Goal: Task Accomplishment & Management: Manage account settings

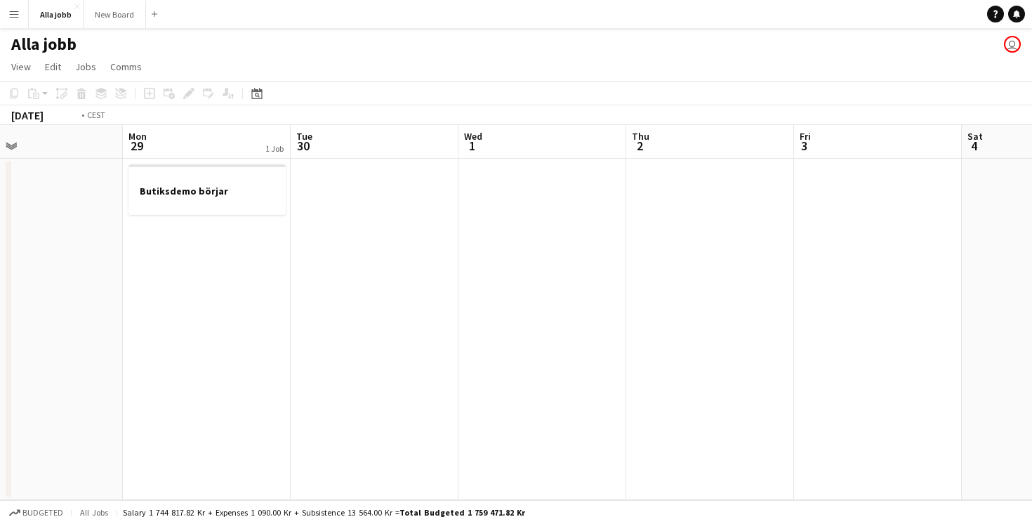
scroll to position [0, 394]
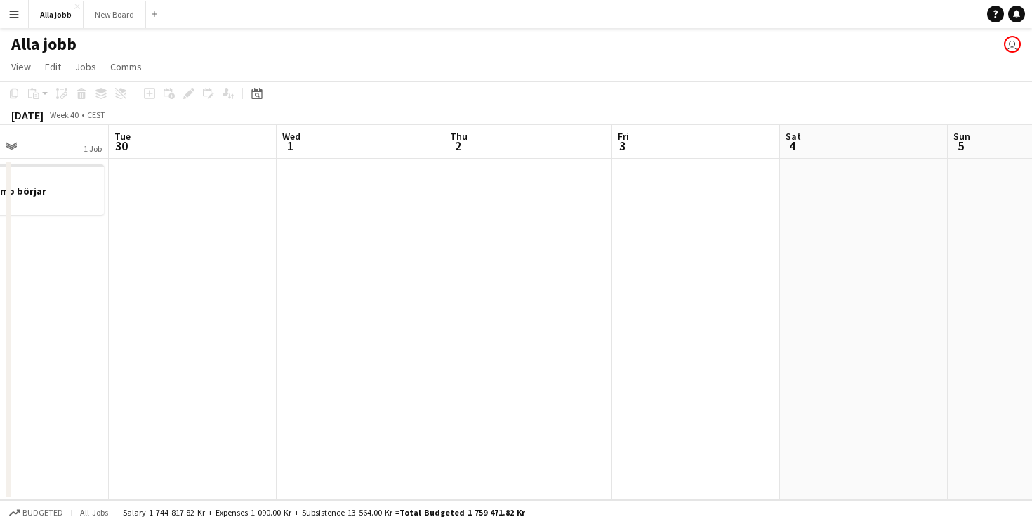
click at [597, 266] on app-date-cell at bounding box center [528, 329] width 168 height 341
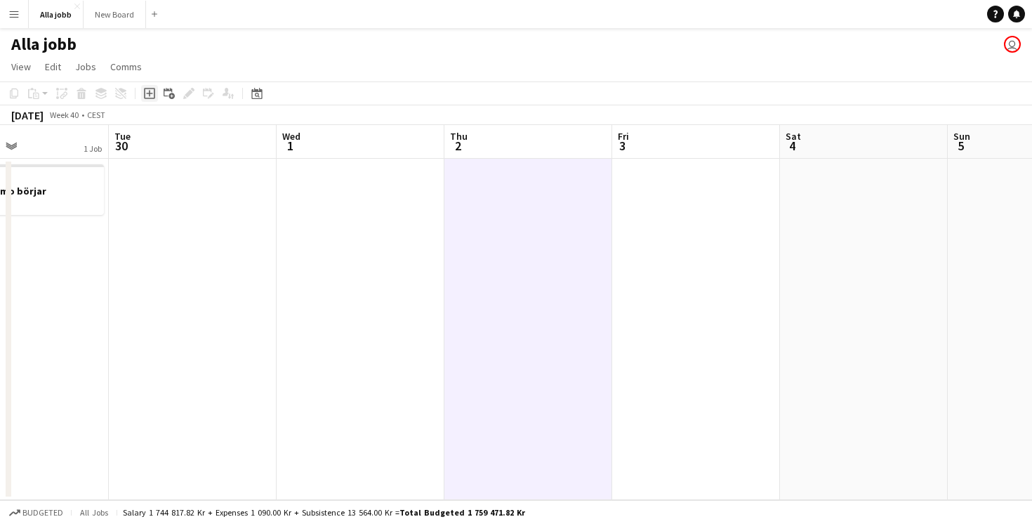
click at [146, 93] on icon "Add job" at bounding box center [149, 93] width 11 height 11
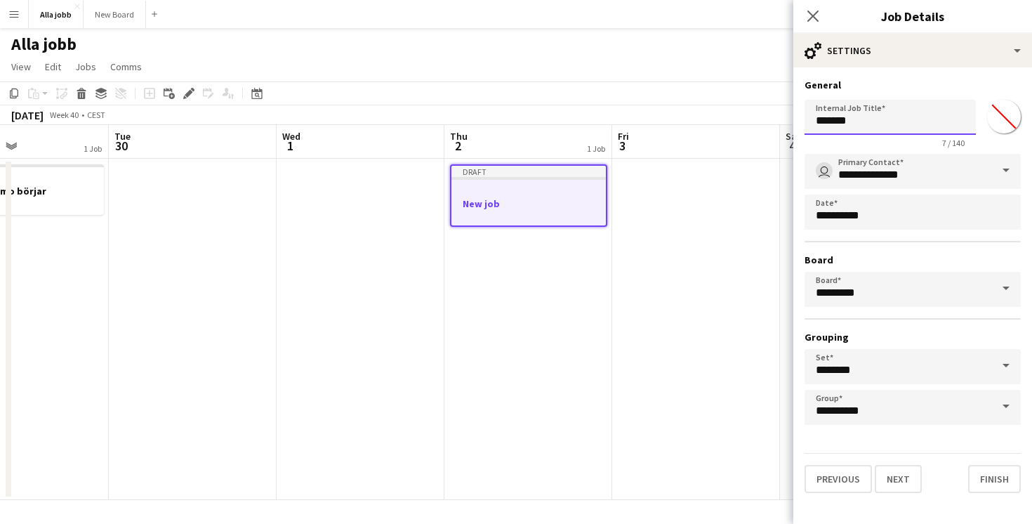
click at [861, 121] on input "*******" at bounding box center [889, 117] width 171 height 35
type input "**********"
click at [981, 471] on button "Finish" at bounding box center [994, 479] width 53 height 28
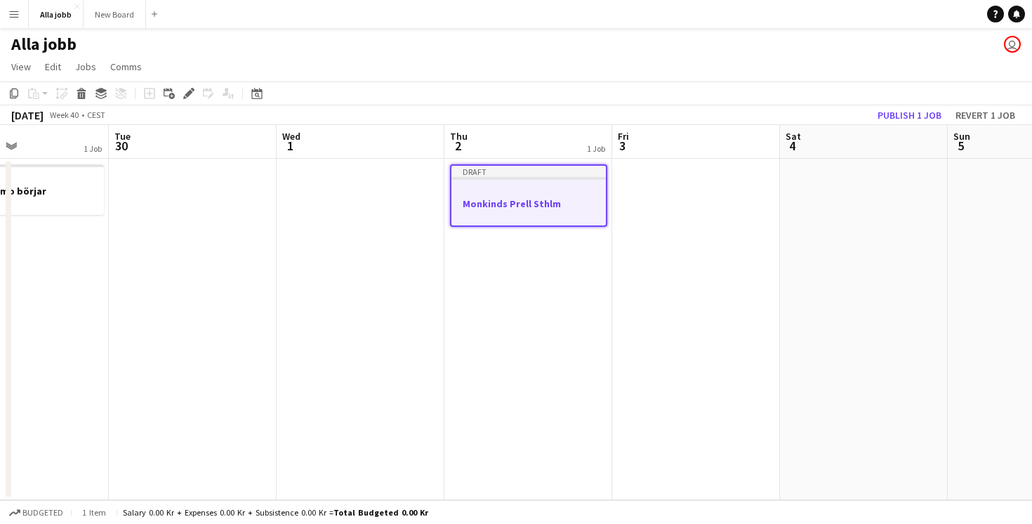
click at [683, 293] on app-date-cell at bounding box center [696, 329] width 168 height 341
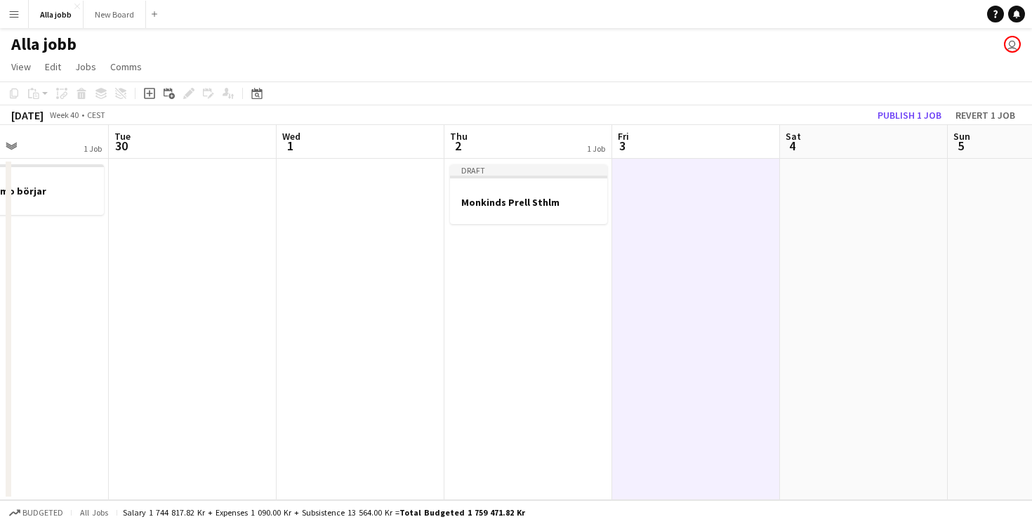
click at [576, 226] on app-date-cell "Draft Monkinds Prell Sthlm" at bounding box center [528, 329] width 168 height 341
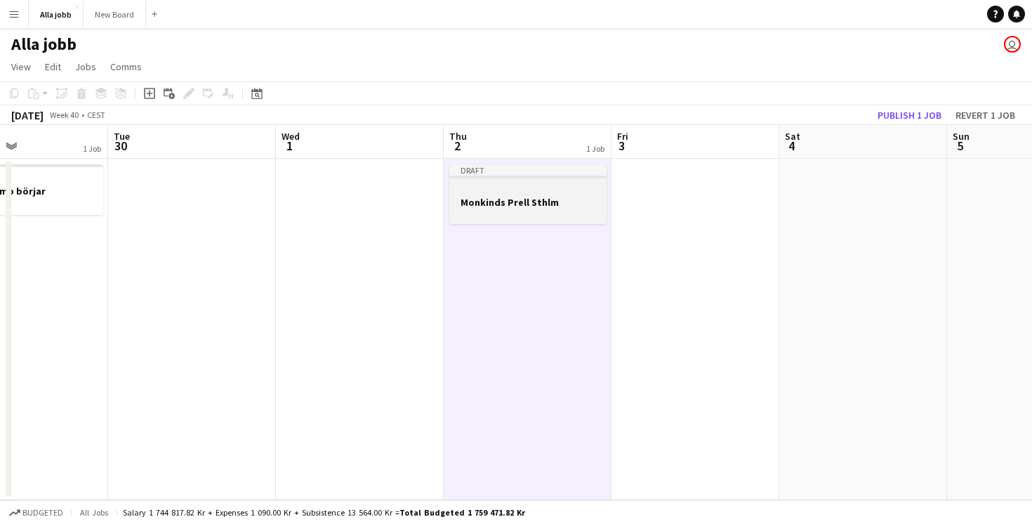
click at [561, 199] on h3 "Monkinds Prell Sthlm" at bounding box center [527, 202] width 157 height 13
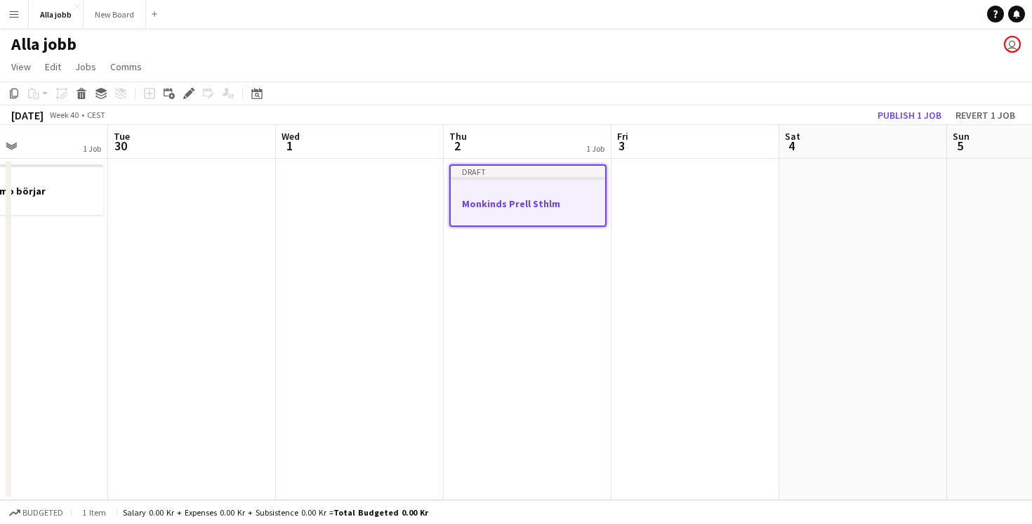
click at [672, 204] on app-date-cell at bounding box center [695, 329] width 168 height 341
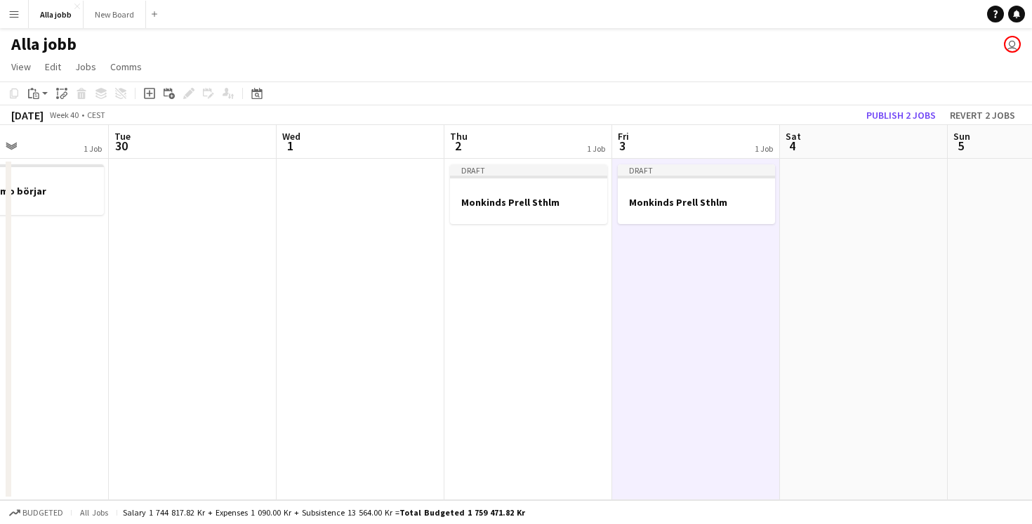
click at [844, 285] on app-date-cell at bounding box center [864, 329] width 168 height 341
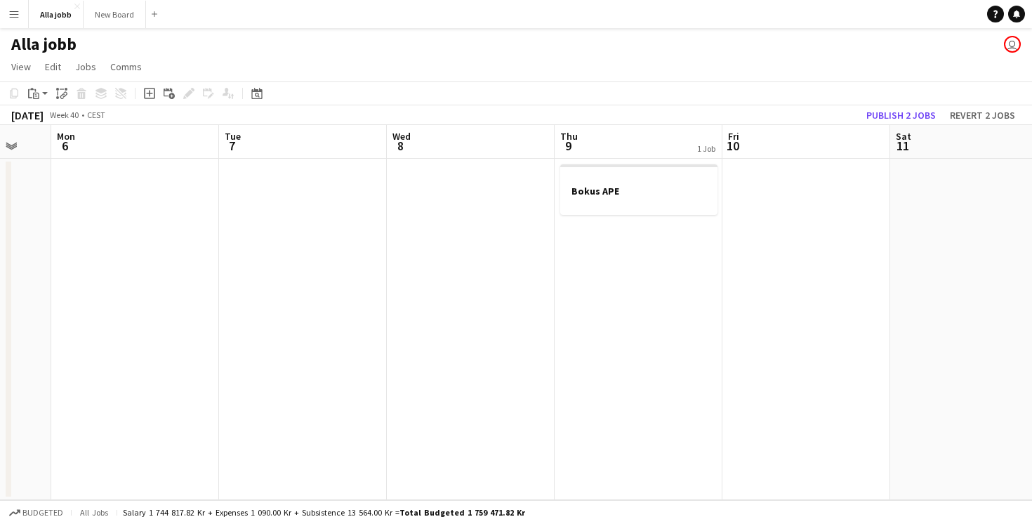
scroll to position [0, 451]
click at [668, 315] on app-date-cell "Bokus APE" at bounding box center [639, 329] width 168 height 341
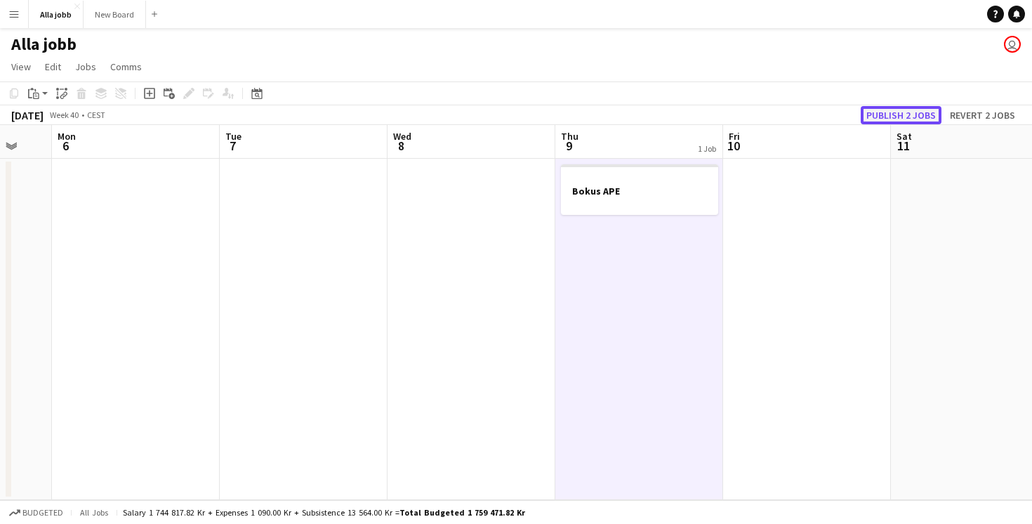
click at [903, 112] on button "Publish 2 jobs" at bounding box center [901, 115] width 81 height 18
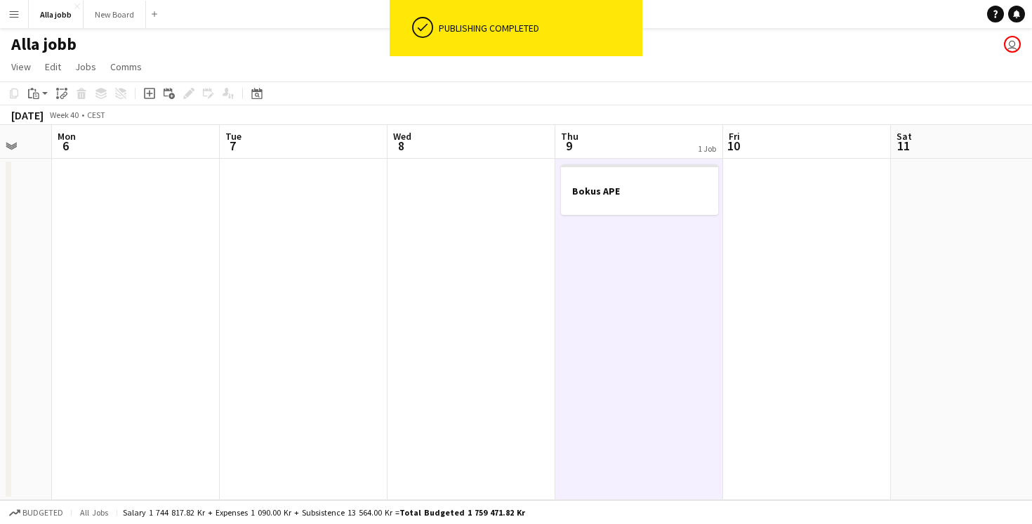
click at [655, 296] on app-date-cell "Bokus APE" at bounding box center [639, 329] width 168 height 341
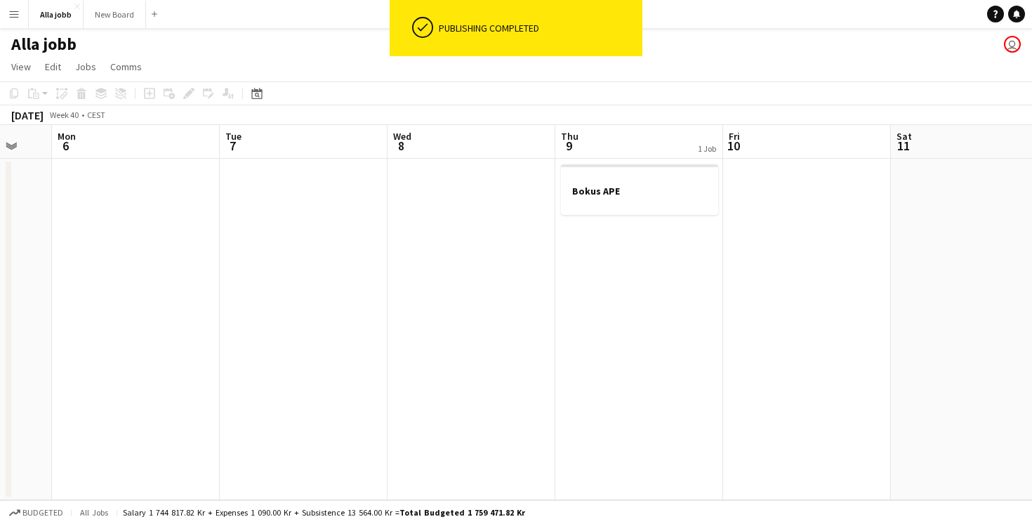
click at [655, 296] on app-date-cell "Bokus APE" at bounding box center [639, 329] width 168 height 341
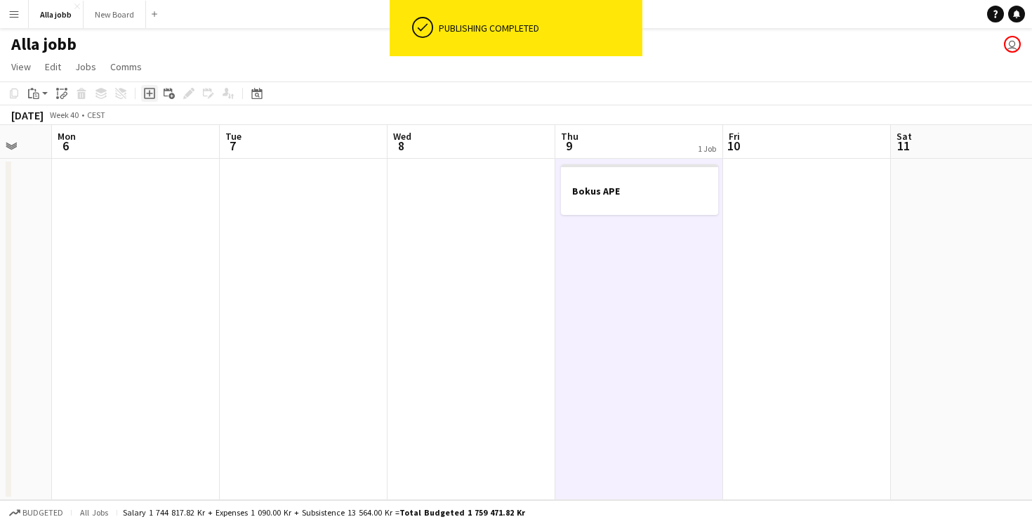
click at [151, 95] on icon "Add job" at bounding box center [149, 93] width 11 height 11
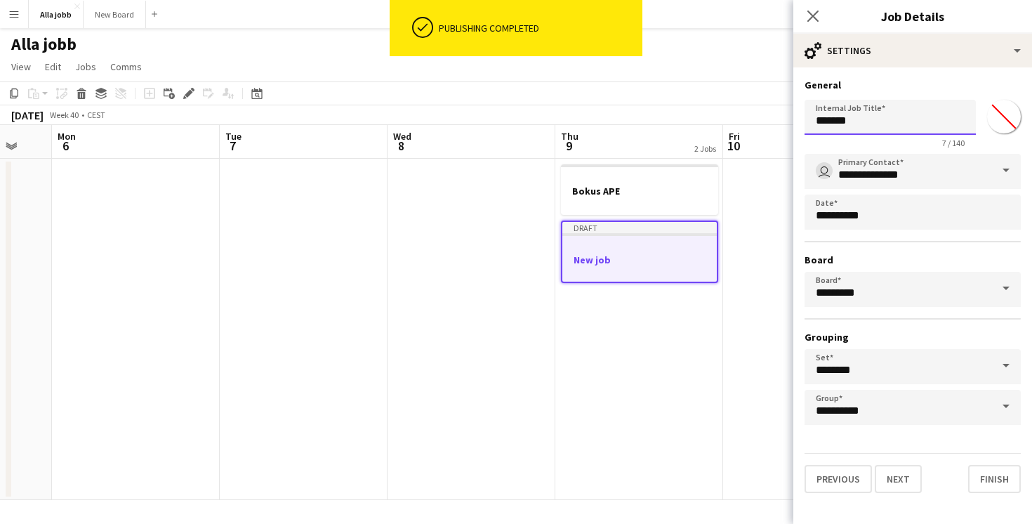
click at [829, 117] on input "*******" at bounding box center [889, 117] width 171 height 35
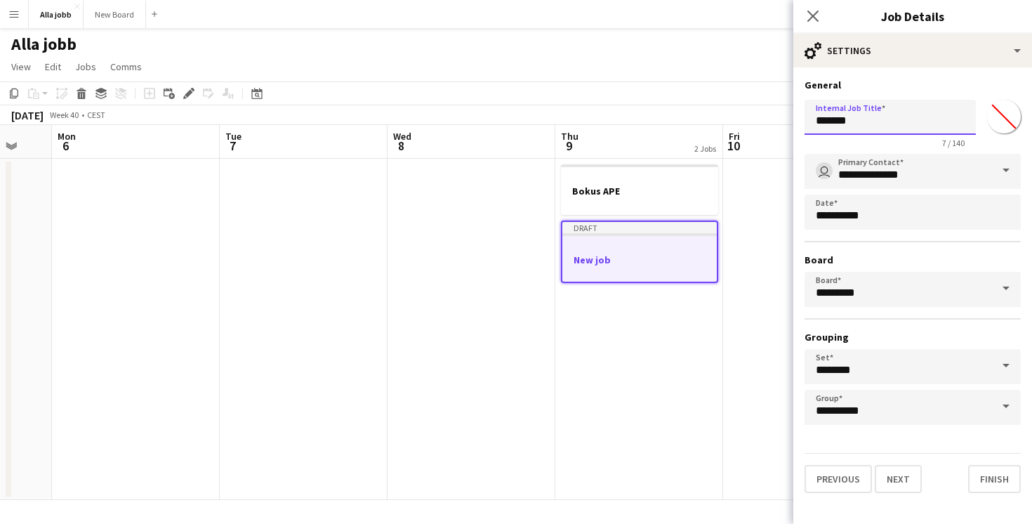
click at [829, 117] on input "*******" at bounding box center [889, 117] width 171 height 35
type input "**********"
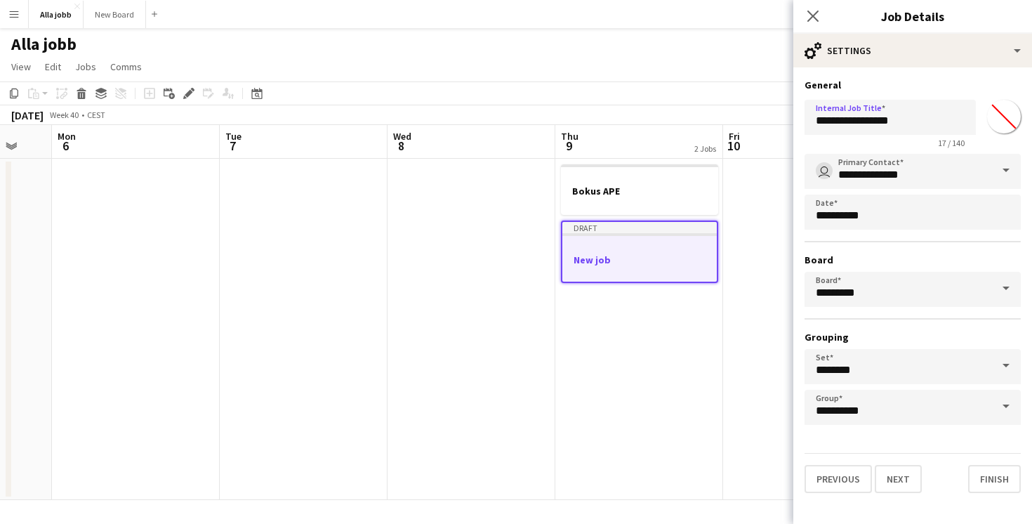
click at [994, 463] on div "Previous Next Finish" at bounding box center [912, 473] width 216 height 40
click at [991, 476] on button "Finish" at bounding box center [994, 479] width 53 height 28
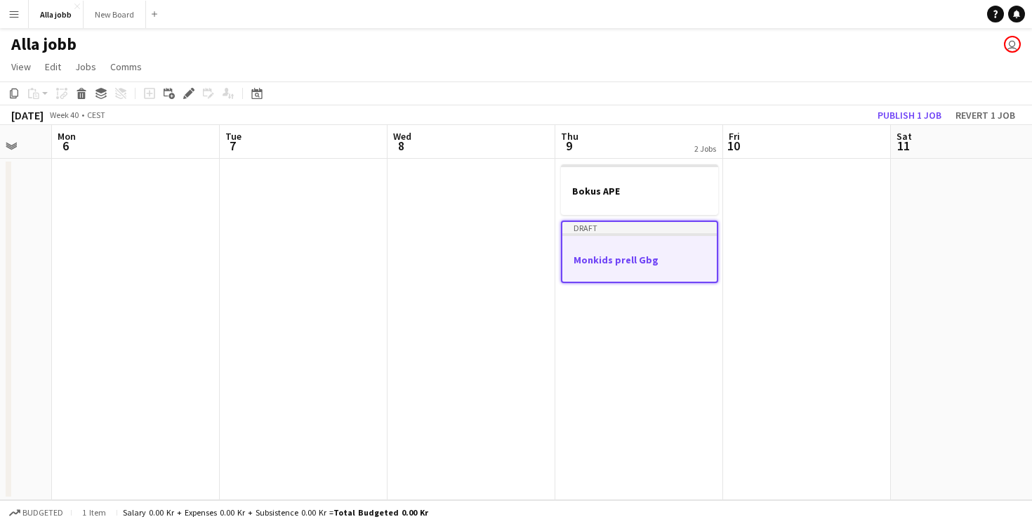
click at [743, 319] on app-date-cell at bounding box center [807, 329] width 168 height 341
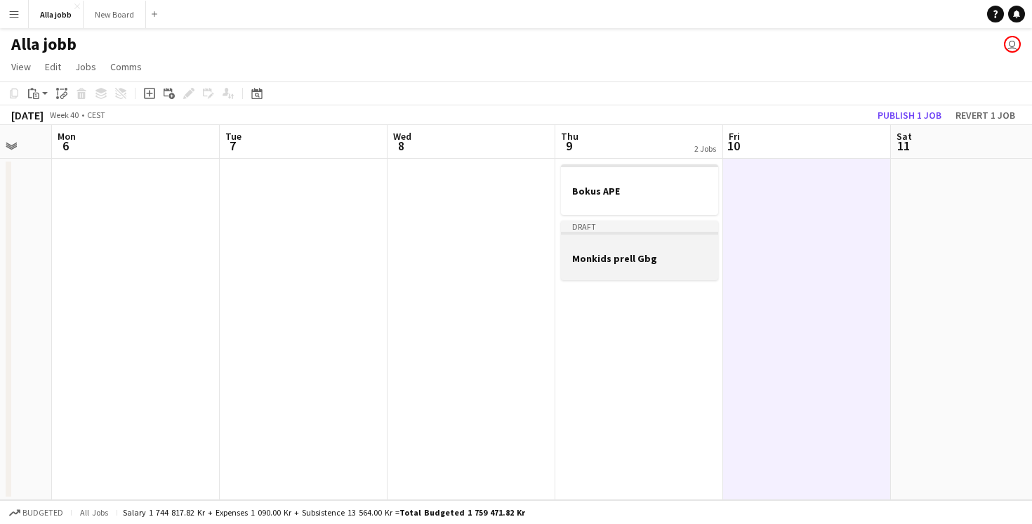
click at [663, 267] on div at bounding box center [639, 270] width 157 height 11
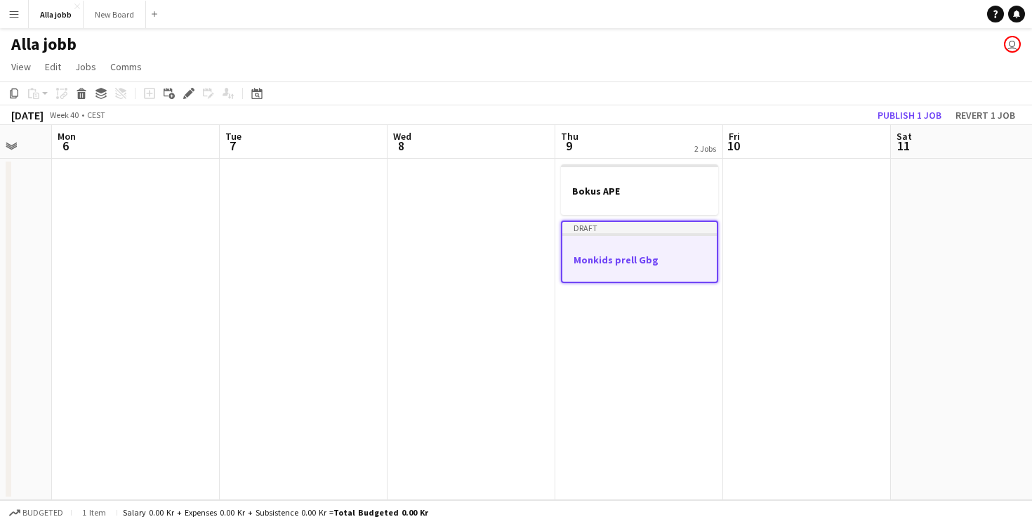
click at [773, 238] on app-date-cell at bounding box center [807, 329] width 168 height 341
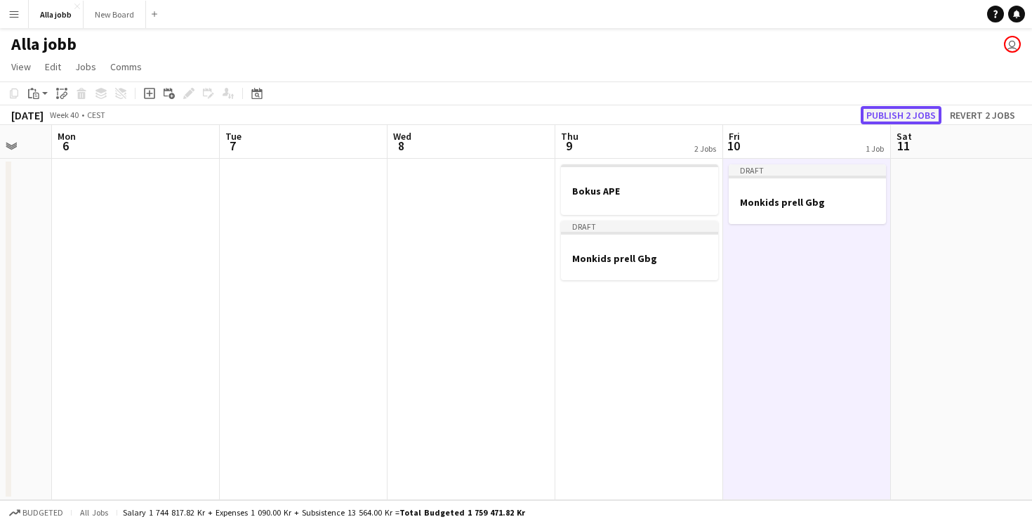
click at [916, 121] on button "Publish 2 jobs" at bounding box center [901, 115] width 81 height 18
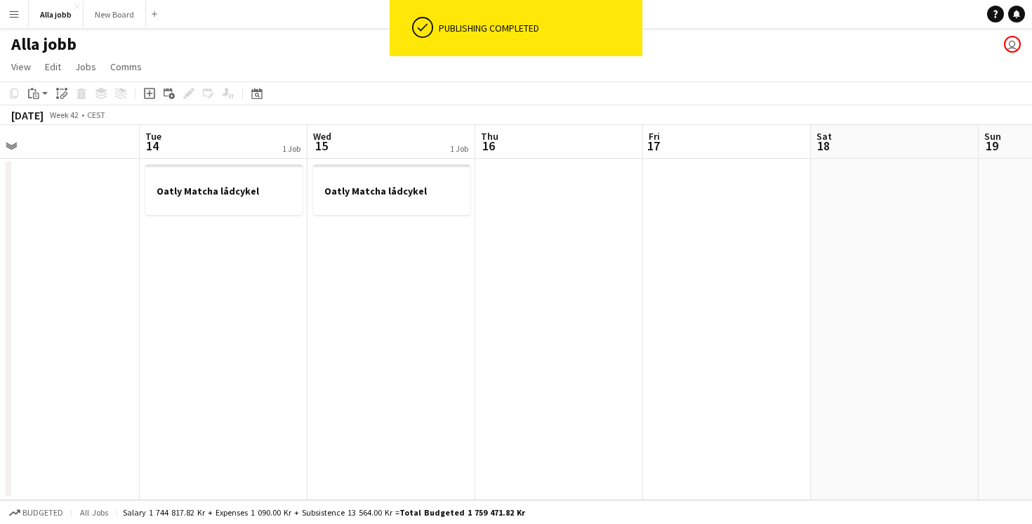
click at [710, 278] on app-date-cell at bounding box center [727, 329] width 168 height 341
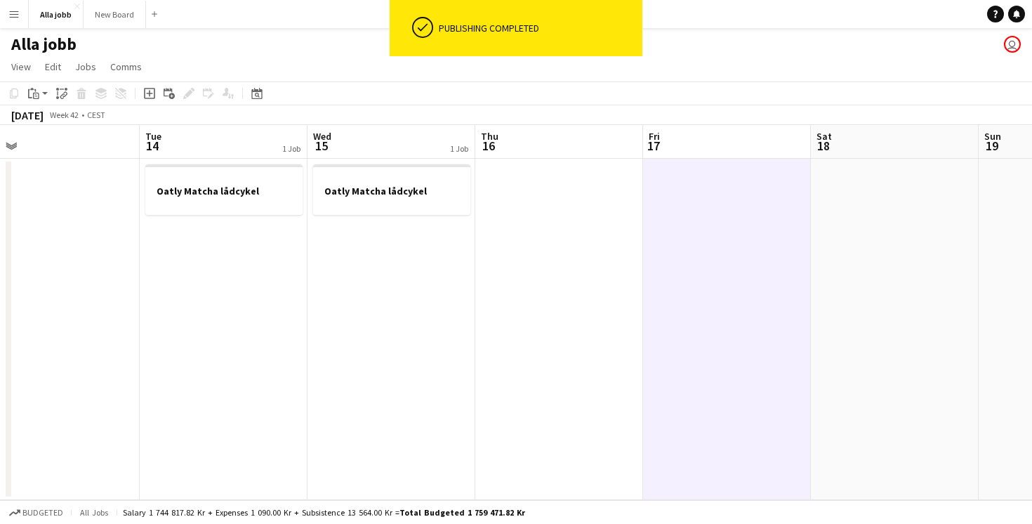
scroll to position [0, 700]
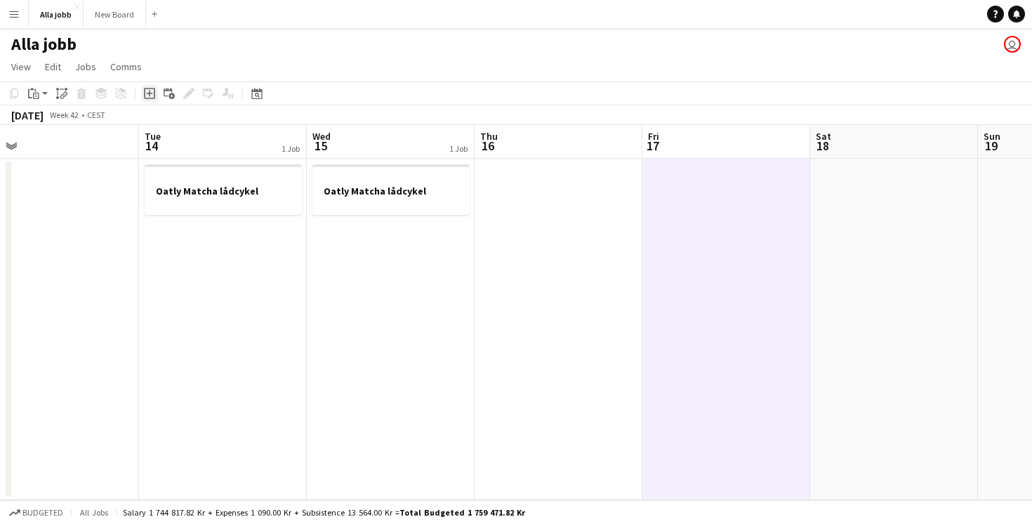
click at [147, 90] on icon "Add job" at bounding box center [149, 93] width 11 height 11
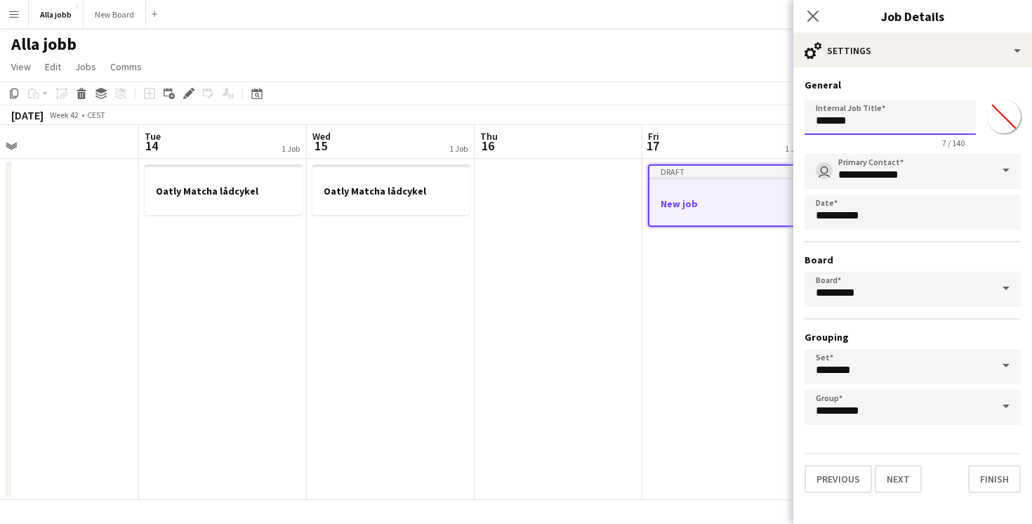
click at [833, 125] on input "*******" at bounding box center [889, 117] width 171 height 35
type input "**********"
click at [1000, 493] on div "**********" at bounding box center [912, 285] width 239 height 437
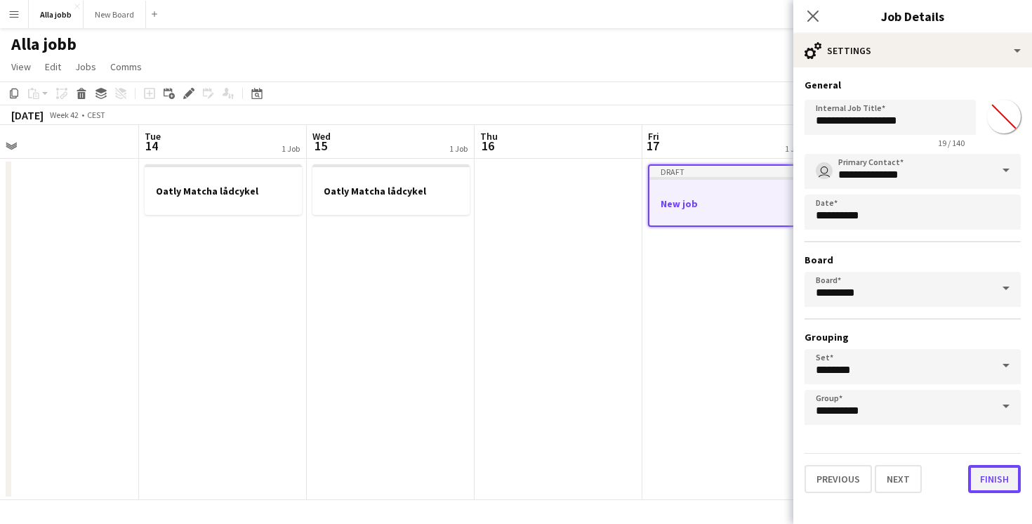
click at [1000, 481] on button "Finish" at bounding box center [994, 479] width 53 height 28
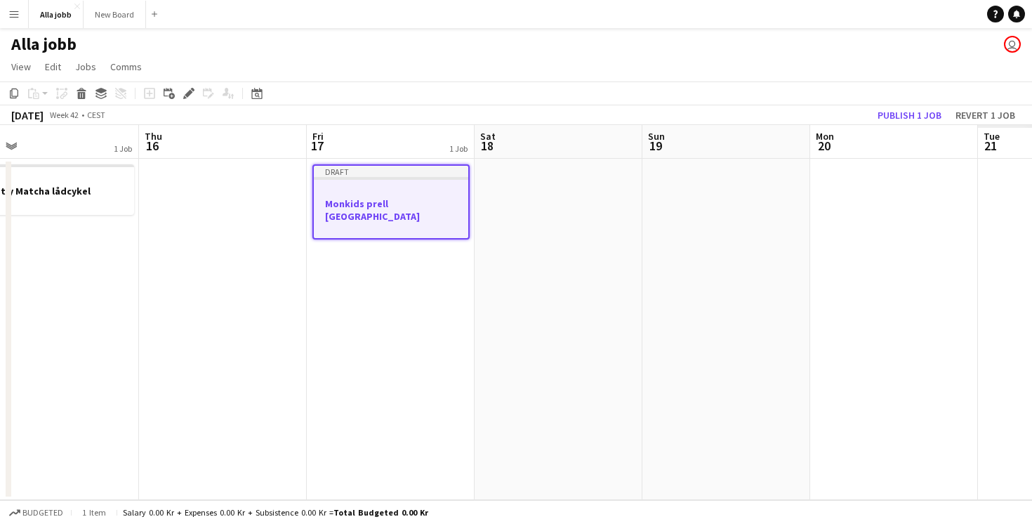
click at [468, 208] on h3 "Monkids prell [GEOGRAPHIC_DATA]" at bounding box center [391, 209] width 154 height 25
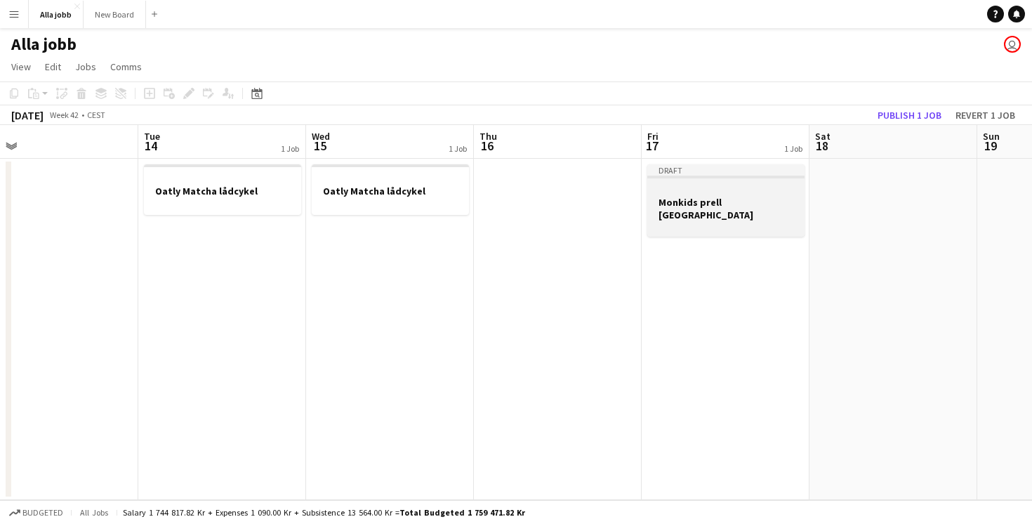
click at [748, 208] on h3 "Monkids prell [GEOGRAPHIC_DATA]" at bounding box center [725, 208] width 157 height 25
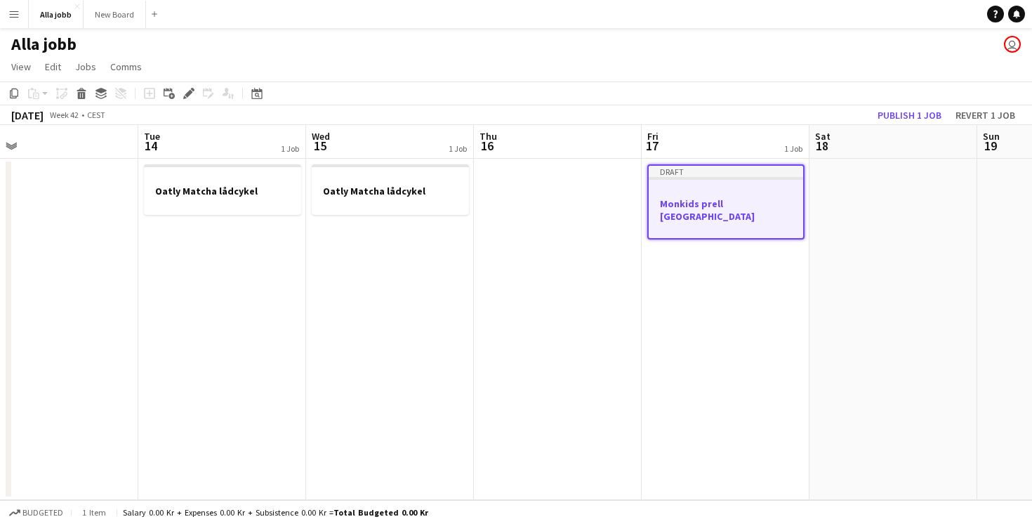
click at [883, 221] on app-date-cell at bounding box center [893, 329] width 168 height 341
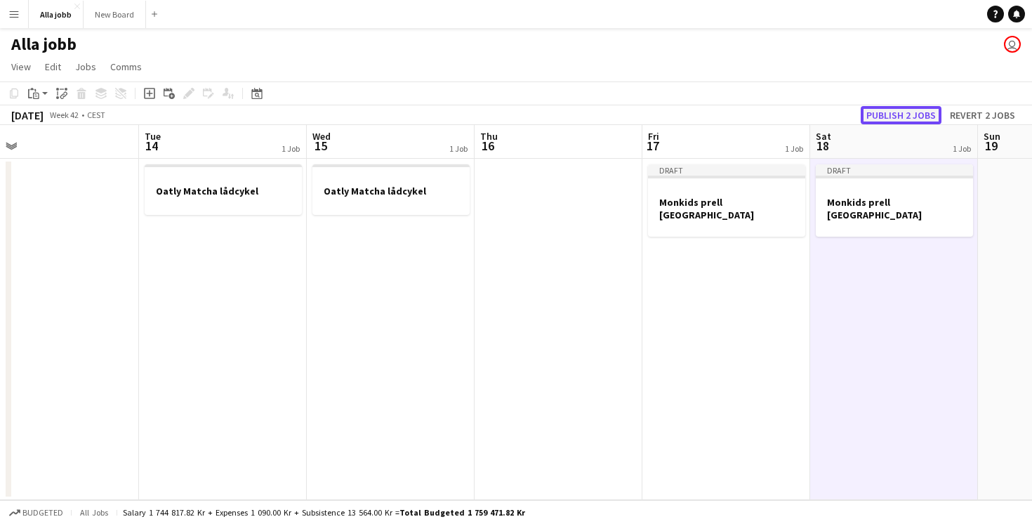
click at [923, 110] on button "Publish 2 jobs" at bounding box center [901, 115] width 81 height 18
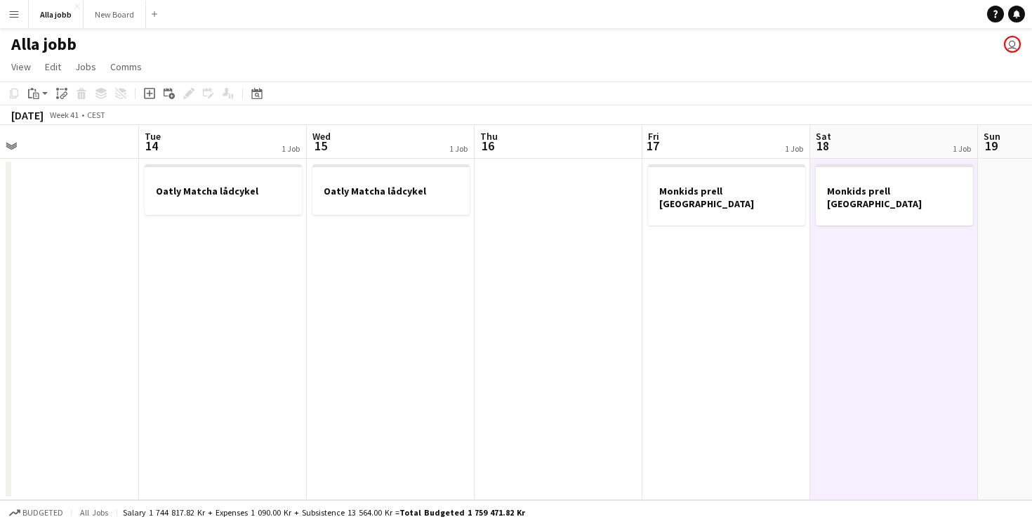
scroll to position [0, 315]
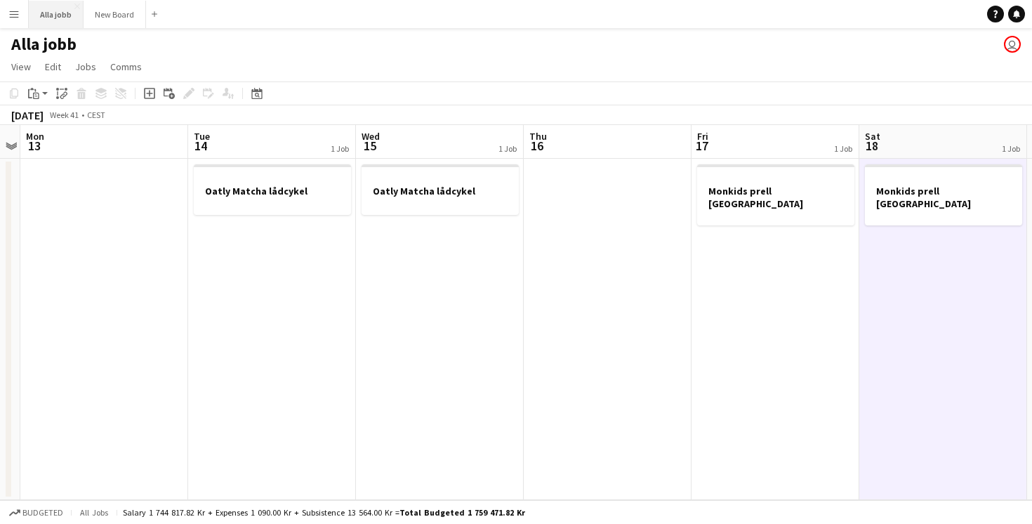
click at [46, 20] on button "Alla jobb Close" at bounding box center [56, 14] width 55 height 27
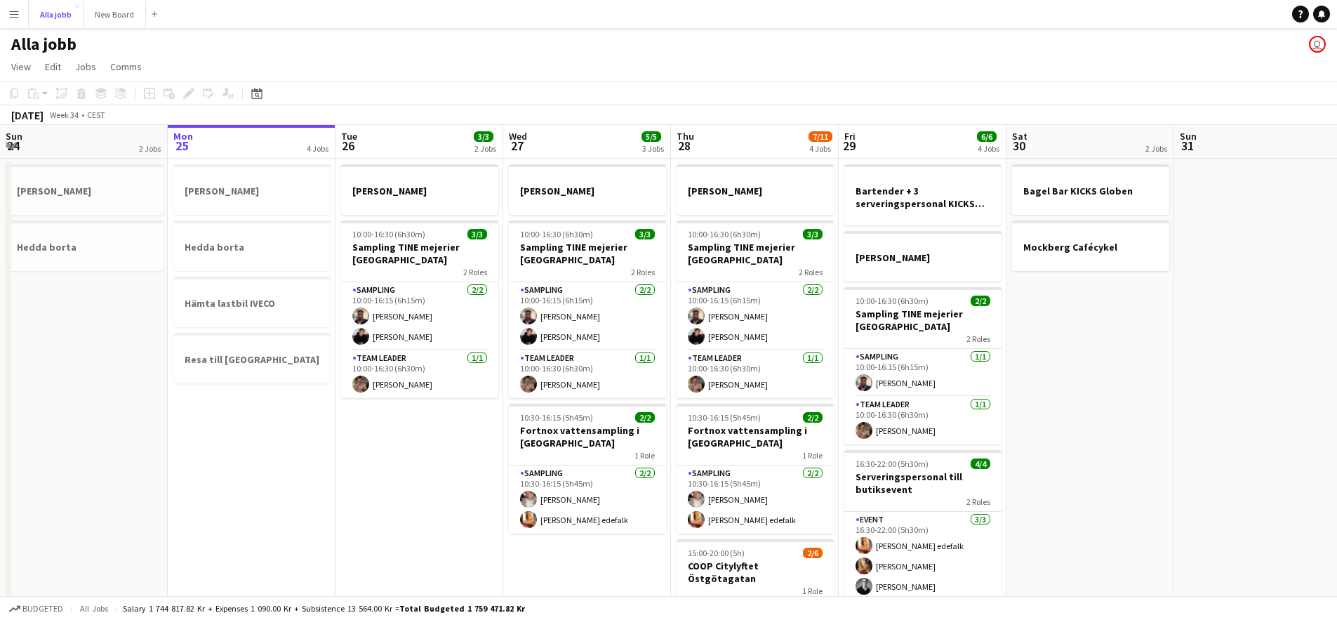
scroll to position [0, 336]
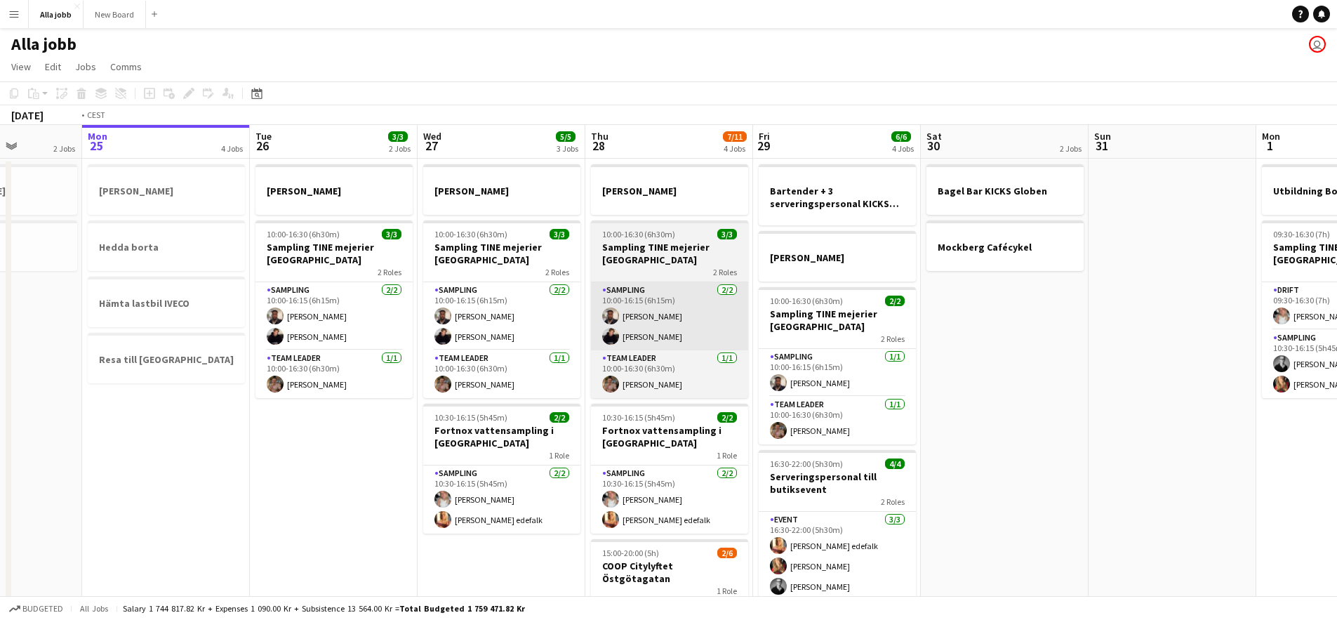
drag, startPoint x: 337, startPoint y: 307, endPoint x: 226, endPoint y: 292, distance: 112.0
click at [253, 303] on app-calendar-viewport "Fri 22 1 Job Sat 23 2/2 3 Jobs Sun 24 2 Jobs Mon 25 4 Jobs Tue 26 3/3 2 Jobs We…" at bounding box center [668, 451] width 1337 height 652
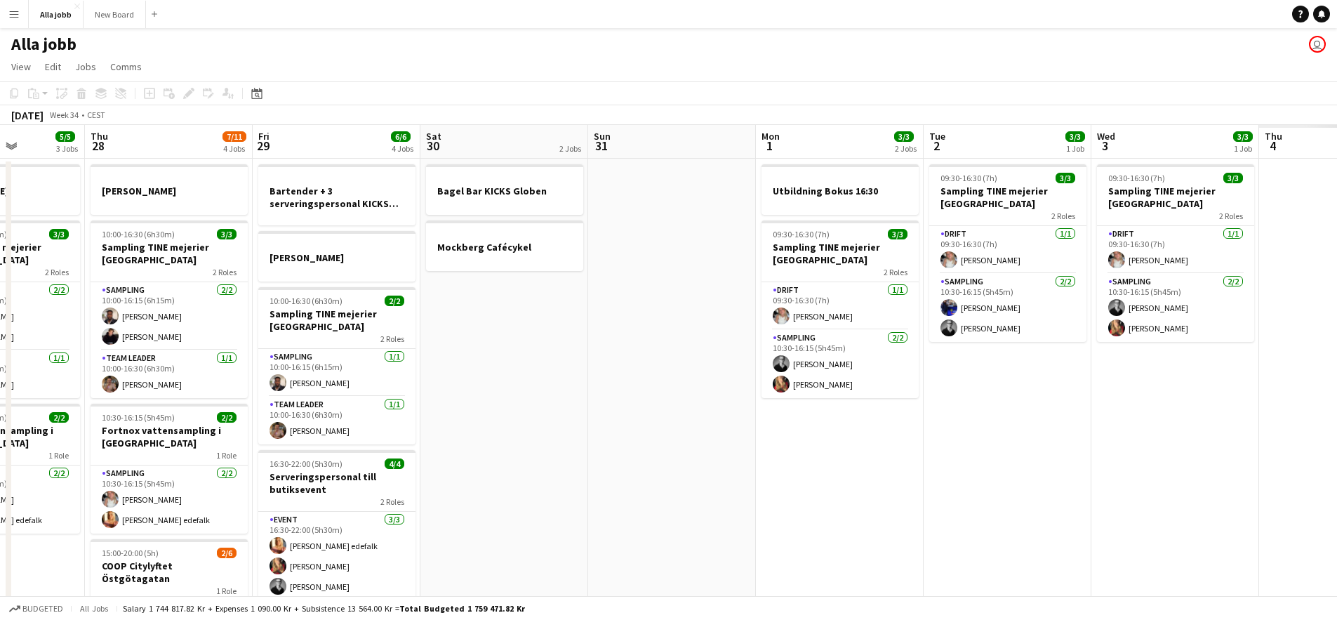
click at [512, 354] on app-calendar-viewport "Mon 25 4 Jobs Tue 26 3/3 2 Jobs Wed 27 5/5 3 Jobs Thu 28 7/11 4 Jobs Fri 29 6/6…" at bounding box center [668, 451] width 1337 height 652
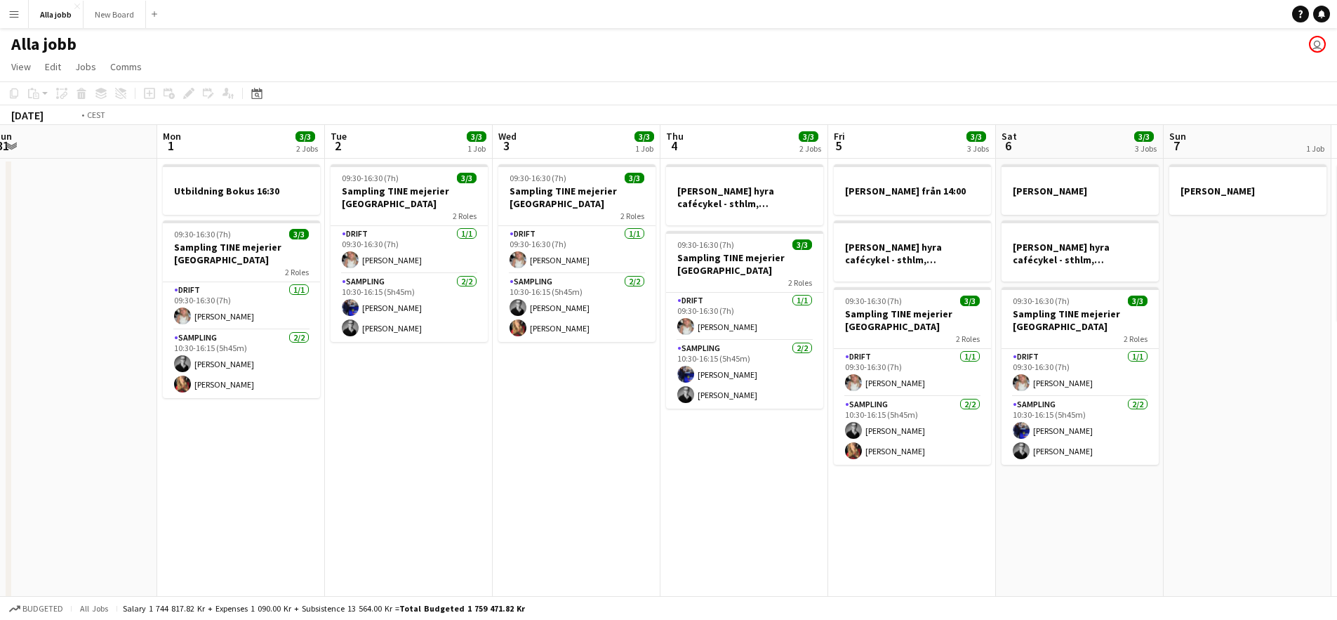
drag, startPoint x: 635, startPoint y: 352, endPoint x: 193, endPoint y: 310, distance: 443.5
click at [170, 306] on app-calendar-viewport "Thu 28 7/11 4 Jobs Fri 29 6/6 4 Jobs Sat 30 2 Jobs Sun 31 Mon 1 3/3 2 Jobs Tue …" at bounding box center [668, 451] width 1337 height 652
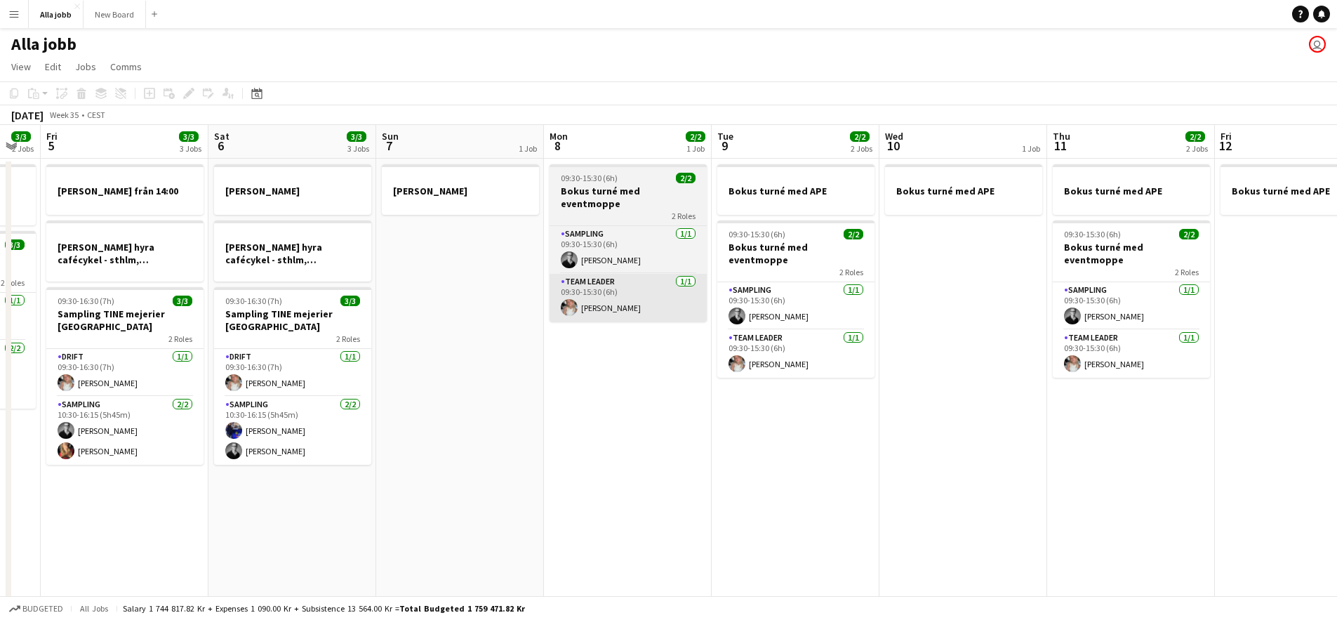
drag, startPoint x: 3, startPoint y: 266, endPoint x: 274, endPoint y: 308, distance: 274.2
click at [11, 265] on div "Tue 2 3/3 1 Job Wed 3 3/3 1 Job Thu 4 3/3 2 Jobs Fri 5 3/3 3 Jobs Sat 6 3/3 3 J…" at bounding box center [668, 451] width 1337 height 652
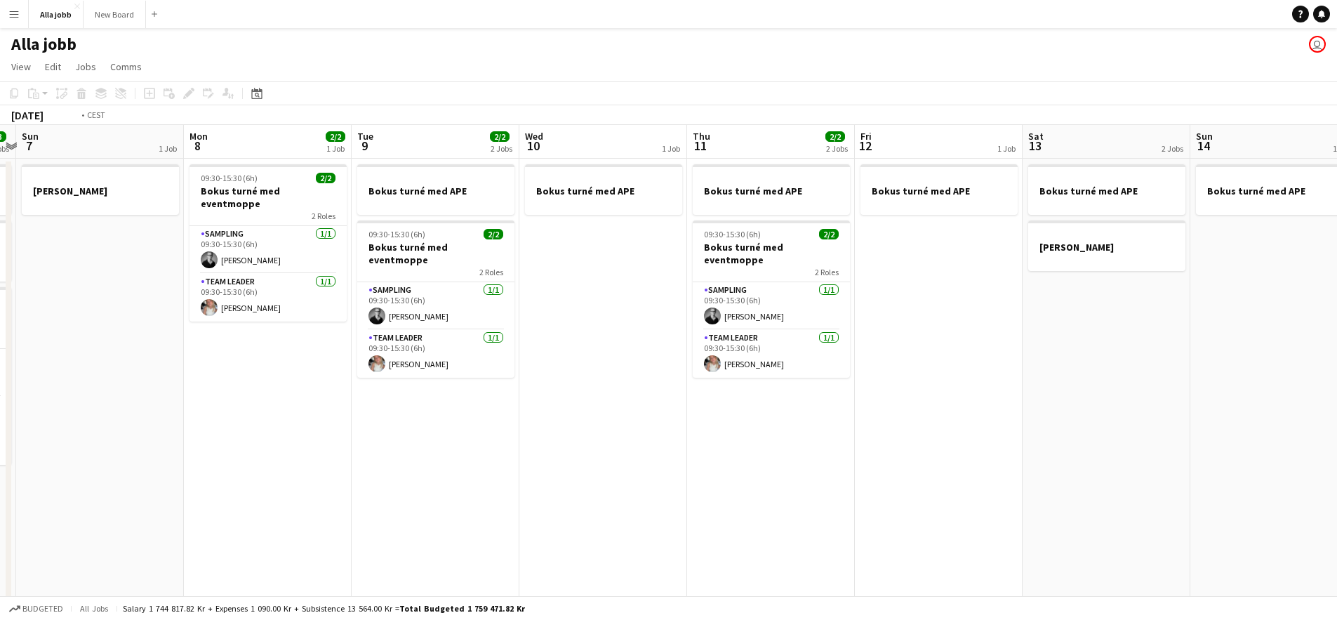
click at [303, 366] on app-calendar-viewport "Thu 4 3/3 2 Jobs Fri 5 3/3 3 Jobs Sat 6 3/3 3 Jobs Sun 7 1 Job Mon 8 2/2 1 Job …" at bounding box center [668, 451] width 1337 height 652
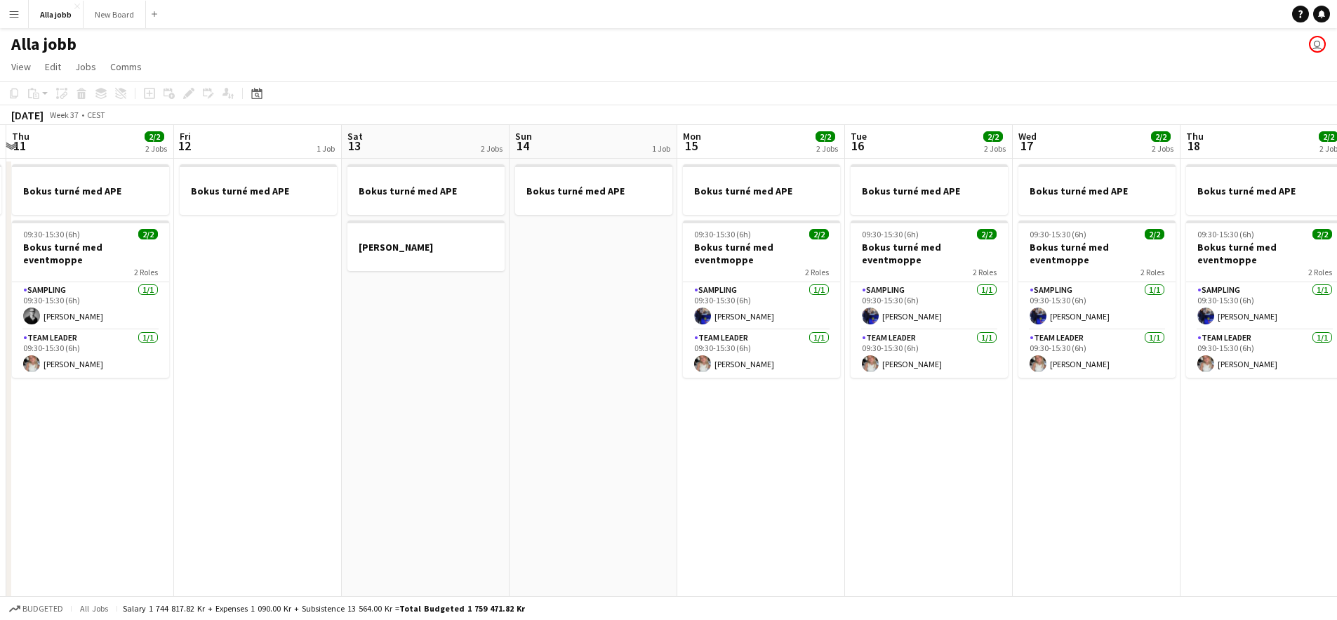
drag, startPoint x: 873, startPoint y: 445, endPoint x: 436, endPoint y: 379, distance: 441.6
click at [399, 369] on app-calendar-viewport "Mon 8 2/2 1 Job Tue 9 2/2 2 Jobs Wed 10 1 Job Thu 11 2/2 2 Jobs Fri 12 1 Job Sa…" at bounding box center [668, 451] width 1337 height 652
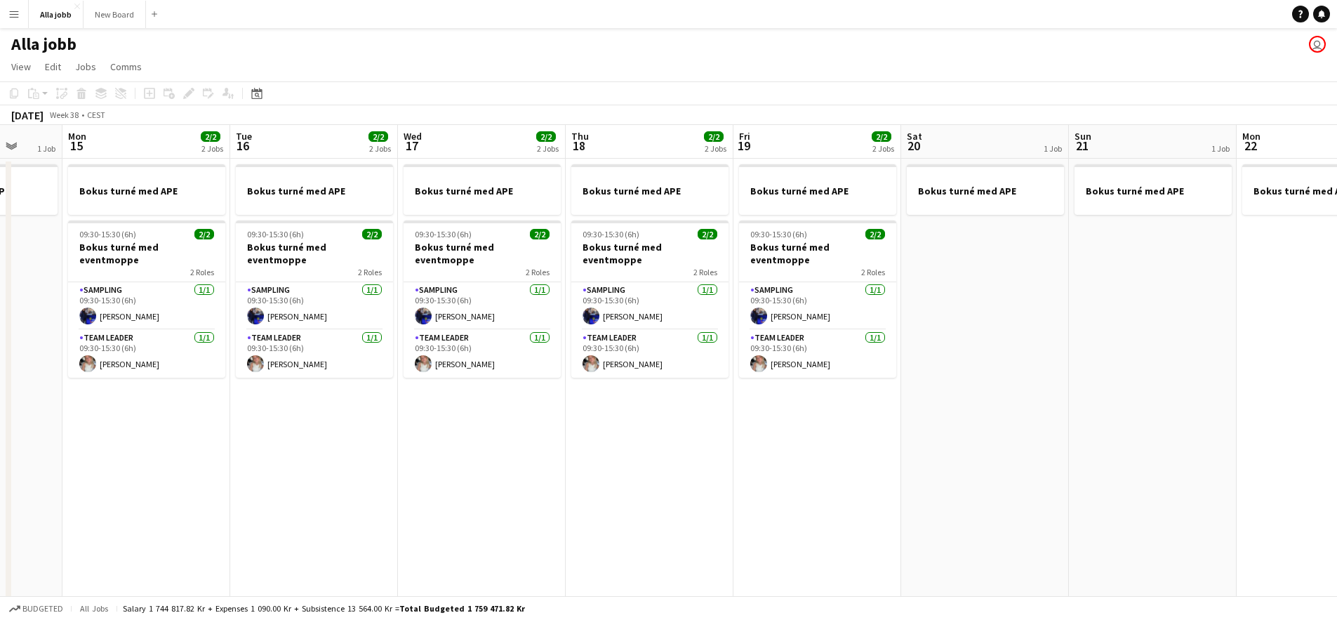
drag, startPoint x: 731, startPoint y: 394, endPoint x: 383, endPoint y: 359, distance: 349.9
click at [390, 363] on app-calendar-viewport "Fri 12 1 Job Sat 13 2 Jobs Sun 14 1 Job Mon 15 2/2 2 Jobs Tue 16 2/2 2 Jobs Wed…" at bounding box center [668, 451] width 1337 height 652
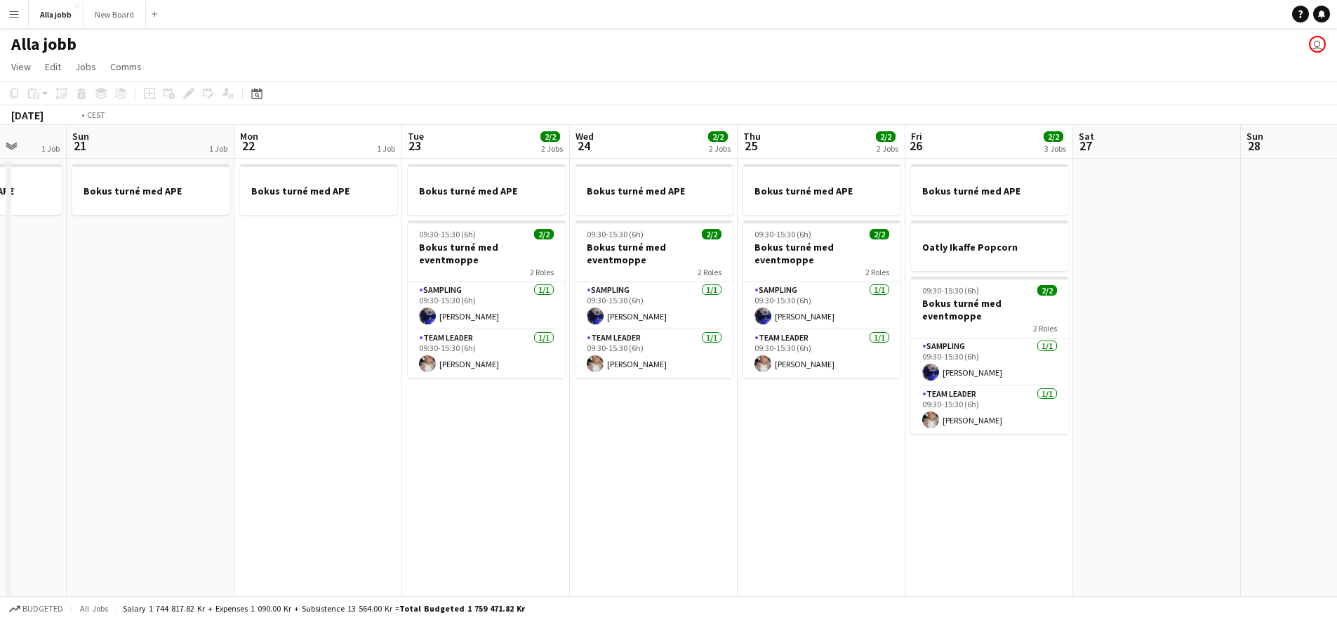
drag, startPoint x: 1072, startPoint y: 427, endPoint x: 472, endPoint y: 380, distance: 602.0
click at [470, 378] on app-calendar-viewport "Thu 18 2/2 2 Jobs Fri 19 2/2 2 Jobs Sat 20 1 Job Sun 21 1 Job Mon 22 1 Job Tue …" at bounding box center [668, 451] width 1337 height 652
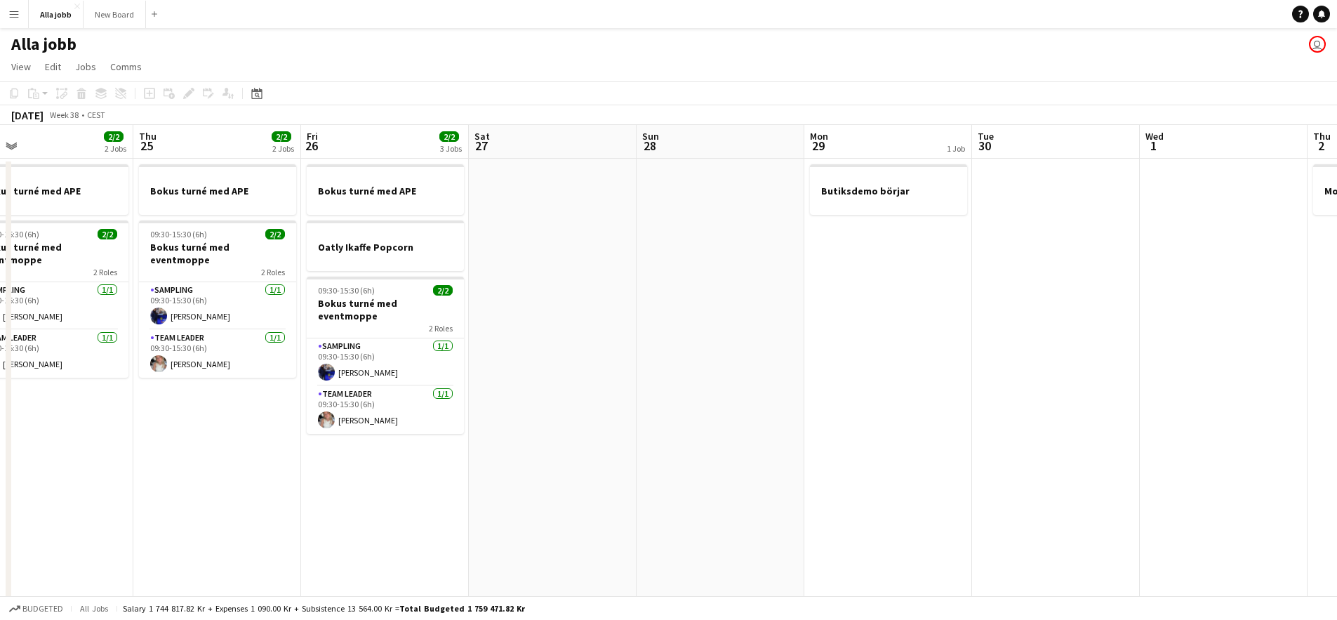
click at [364, 356] on app-calendar-viewport "Sun 21 1 Job Mon 22 1 Job Tue 23 2/2 2 Jobs Wed 24 2/2 2 Jobs Thu 25 2/2 2 Jobs…" at bounding box center [668, 451] width 1337 height 652
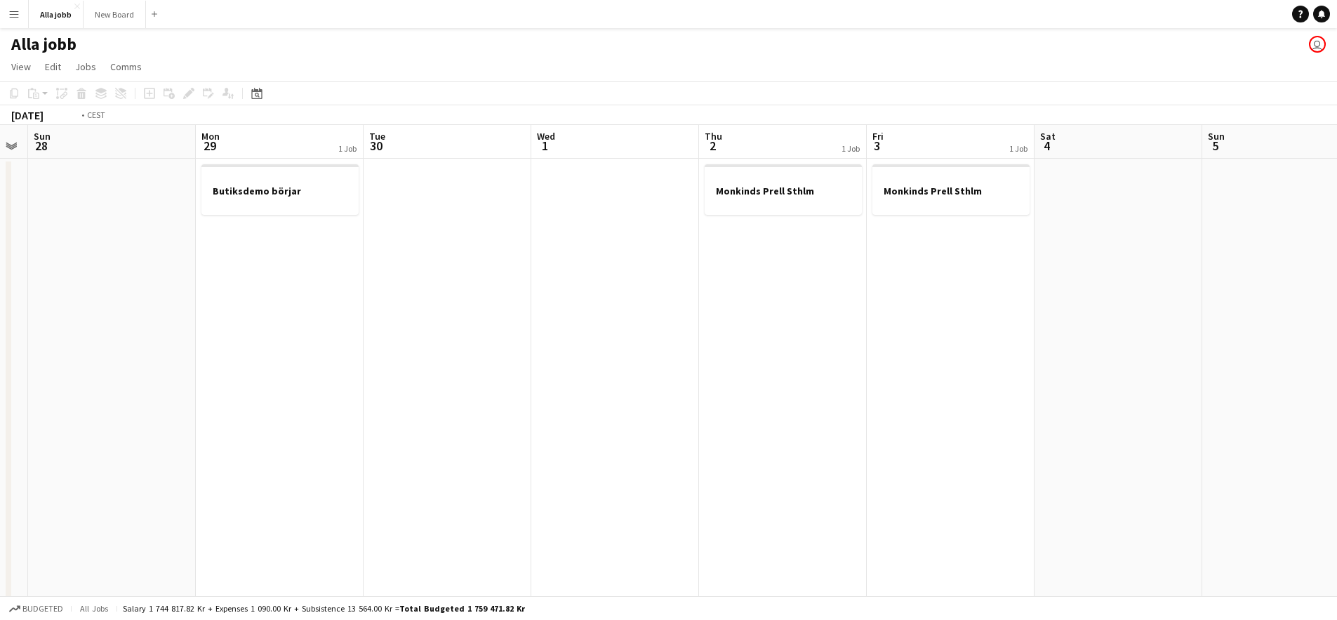
drag, startPoint x: 814, startPoint y: 375, endPoint x: 354, endPoint y: 350, distance: 461.1
click at [357, 352] on app-calendar-viewport "Thu 25 2/2 2 Jobs Fri 26 2/2 3 Jobs Sat 27 Sun 28 Mon 29 1 Job Tue 30 Wed 1 Thu…" at bounding box center [668, 451] width 1337 height 652
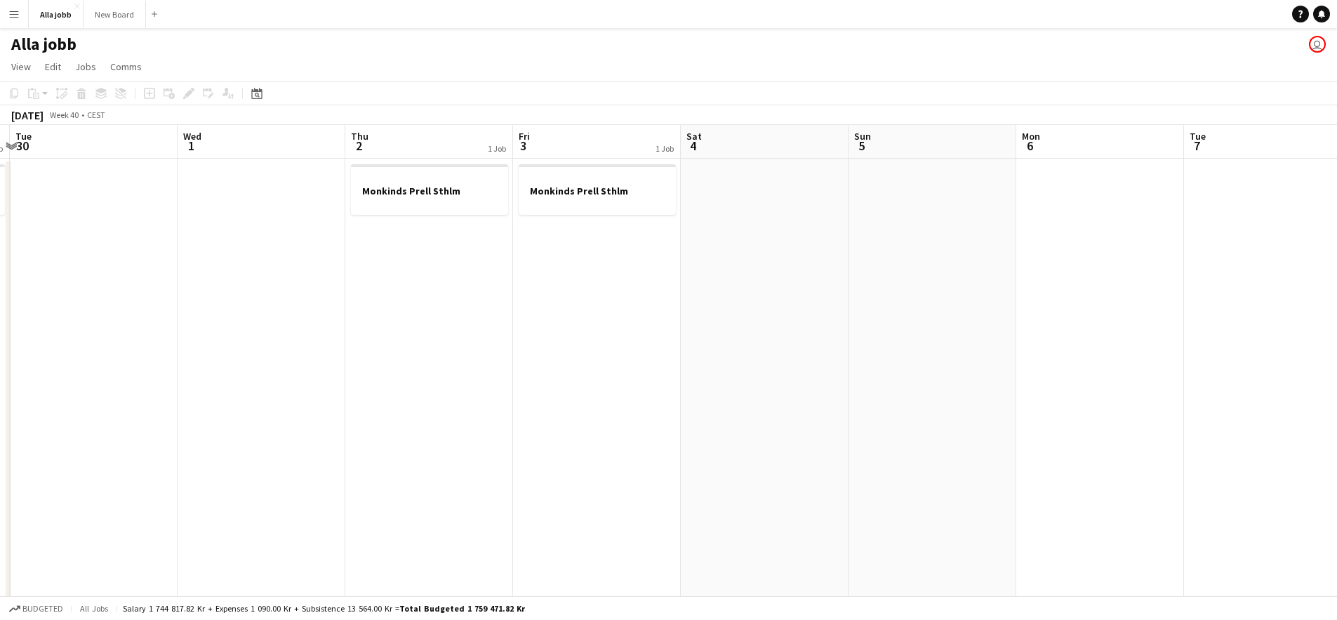
drag, startPoint x: 1049, startPoint y: 360, endPoint x: 623, endPoint y: 364, distance: 425.4
click at [530, 357] on app-calendar-viewport "Sat 27 Sun 28 Mon 29 1 Job Tue 30 Wed 1 Thu 2 1 Job Fri 3 1 Job Sat 4 Sun 5 Mon…" at bounding box center [668, 451] width 1337 height 652
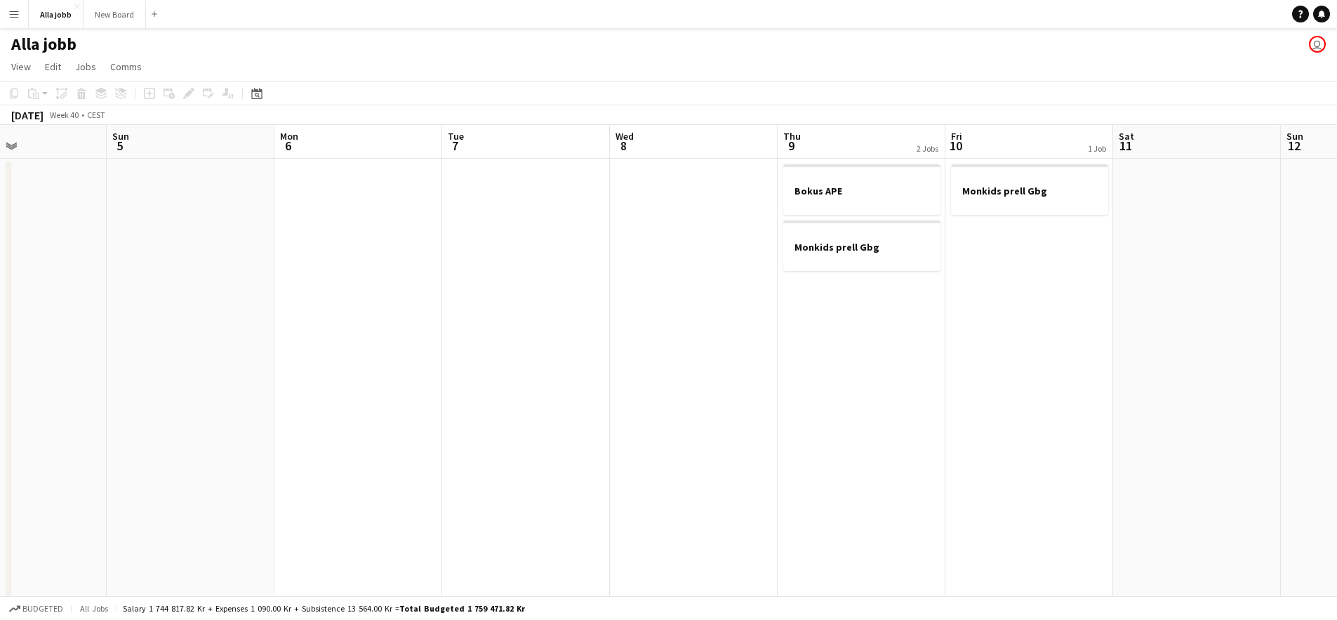
scroll to position [0, 545]
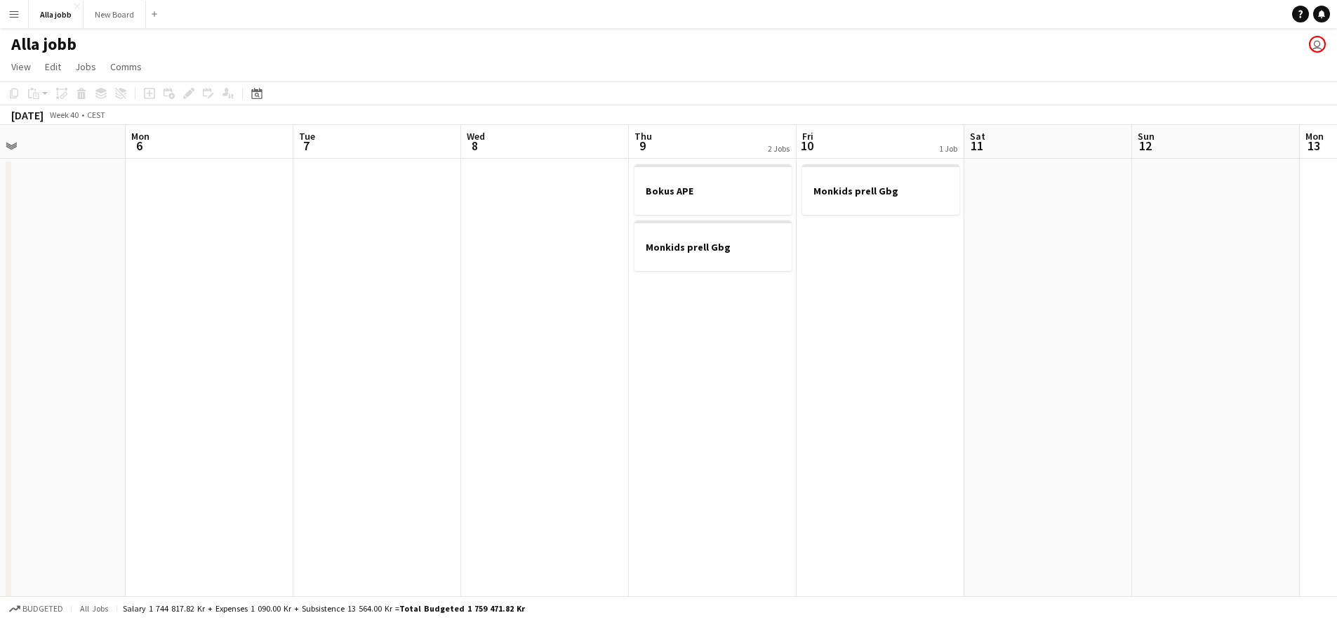
drag, startPoint x: 920, startPoint y: 387, endPoint x: 621, endPoint y: 387, distance: 298.3
click at [621, 387] on app-calendar-viewport "Thu 2 1 Job Fri 3 1 Job Sat 4 Sun 5 Mon 6 Tue 7 Wed 8 Thu 9 2 Jobs Fri 10 1 Job…" at bounding box center [668, 451] width 1337 height 652
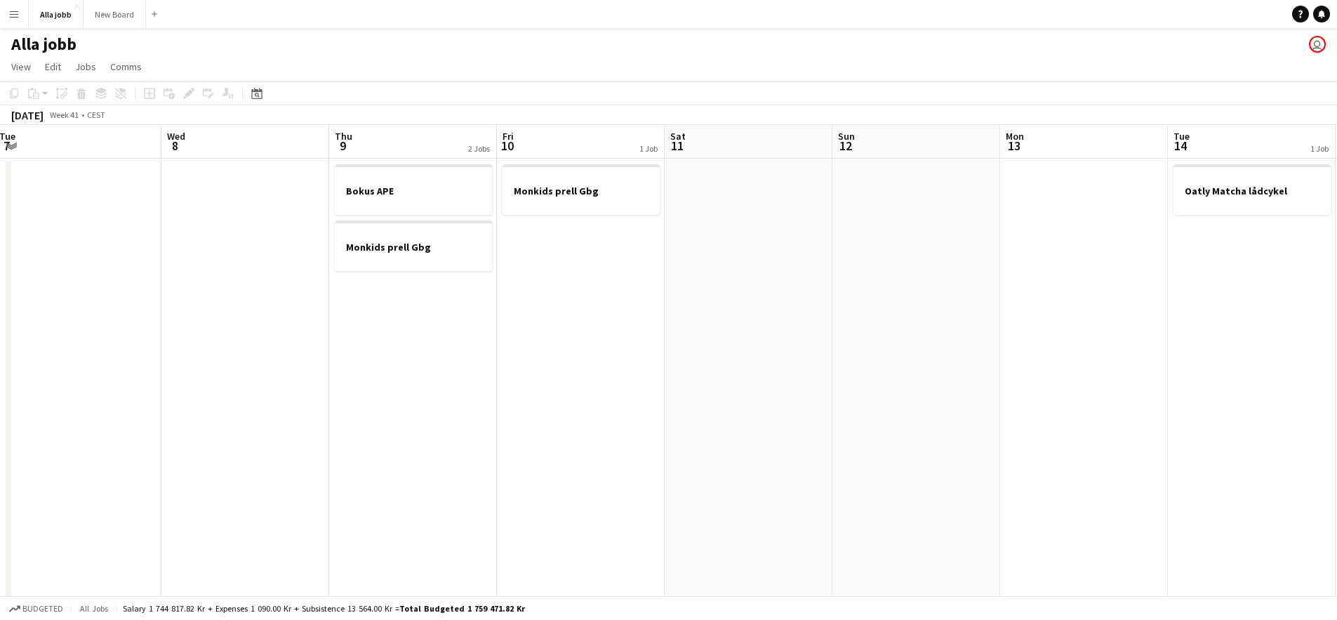
drag, startPoint x: 551, startPoint y: 373, endPoint x: 517, endPoint y: 372, distance: 33.7
click at [528, 373] on app-calendar-viewport "Sun 5 Mon 6 Tue 7 Wed 8 Thu 9 2 Jobs Fri 10 1 Job Sat 11 Sun 12 Mon 13 Tue 14 1…" at bounding box center [668, 451] width 1337 height 652
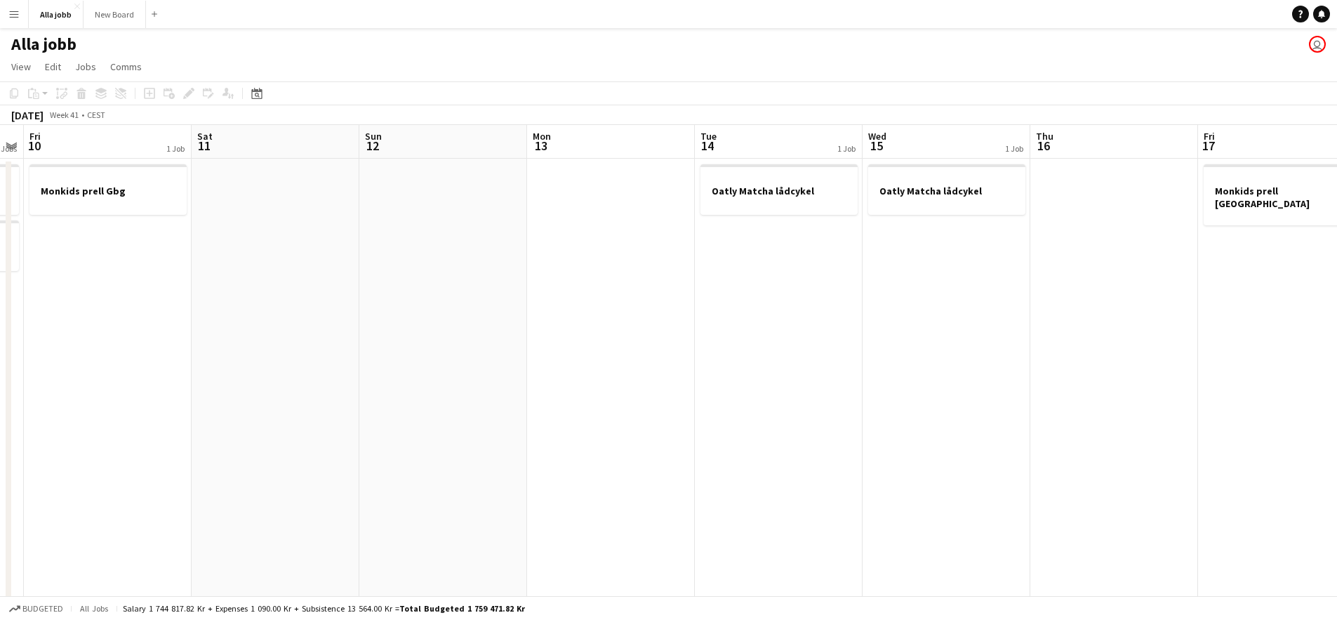
drag, startPoint x: 766, startPoint y: 384, endPoint x: 217, endPoint y: 328, distance: 551.8
click at [124, 332] on app-calendar-viewport "Mon 6 Tue 7 Wed 8 Thu 9 2 Jobs Fri 10 1 Job Sat 11 Sun 12 Mon 13 Tue 14 1 Job W…" at bounding box center [668, 451] width 1337 height 652
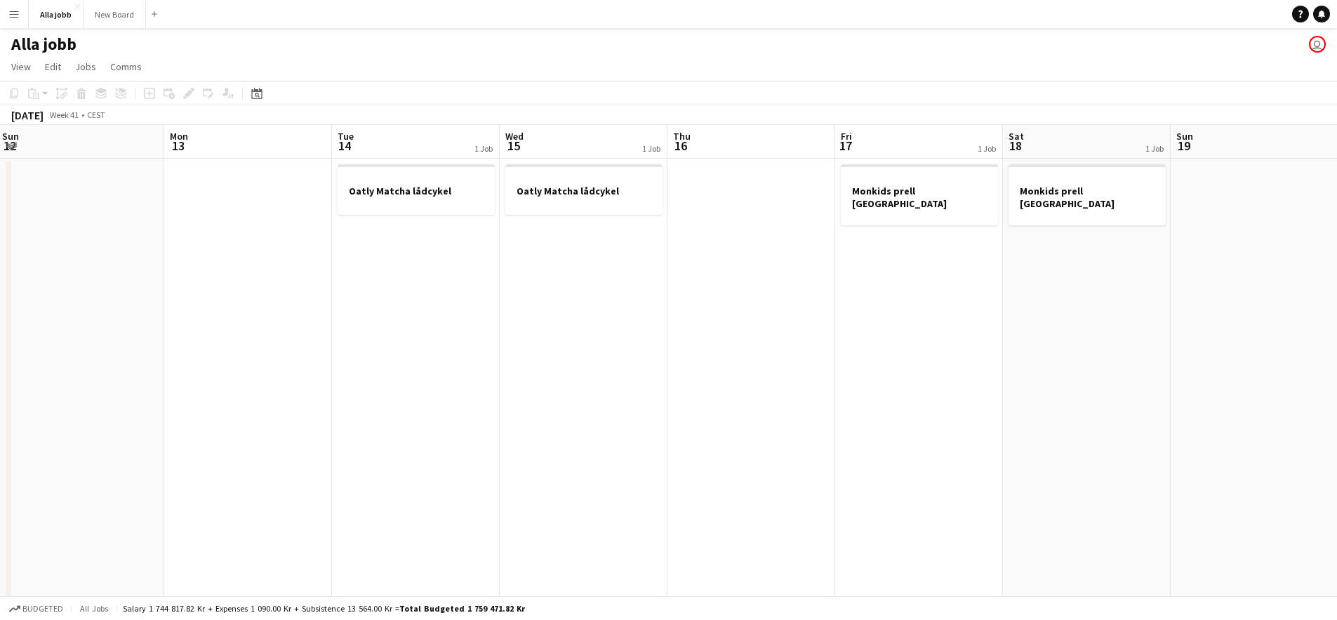
drag, startPoint x: 578, startPoint y: 319, endPoint x: 927, endPoint y: 309, distance: 349.0
click at [857, 322] on app-calendar-viewport "Thu 9 2 Jobs Fri 10 1 Job Sat 11 Sun 12 Mon 13 Tue 14 1 Job Wed 15 1 Job Thu 16…" at bounding box center [668, 451] width 1337 height 652
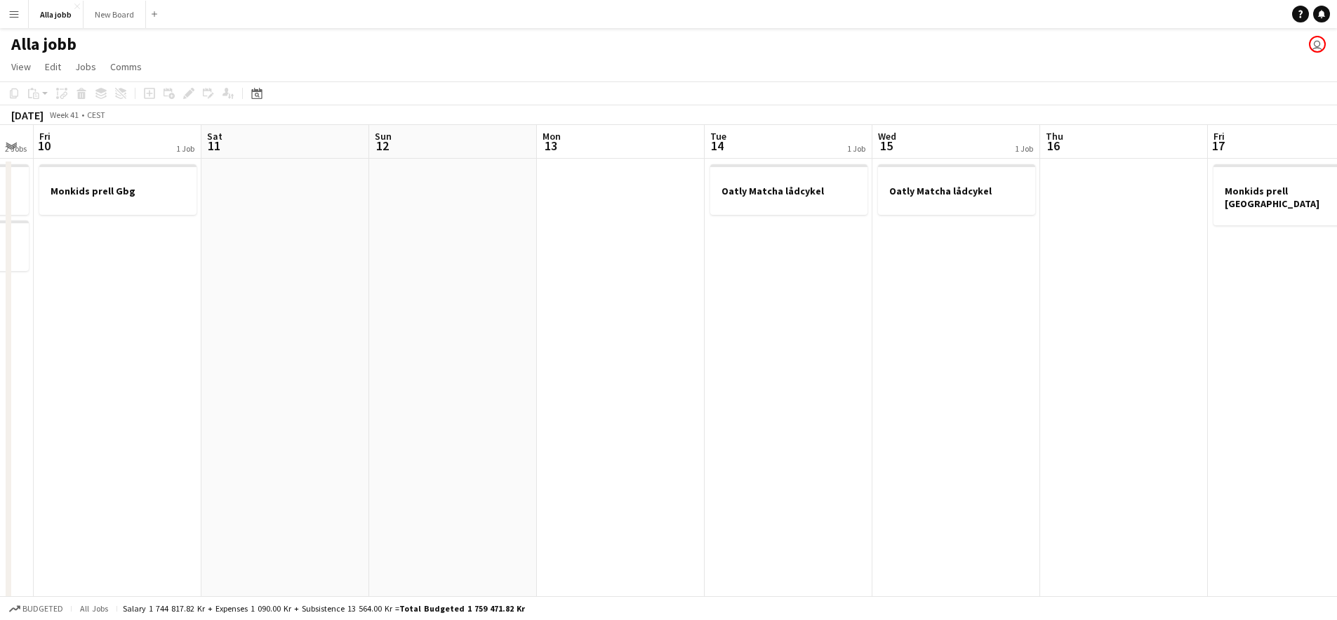
drag, startPoint x: 682, startPoint y: 353, endPoint x: 1033, endPoint y: 344, distance: 351.8
click at [1031, 343] on app-calendar-viewport "Wed 8 Thu 9 2 Jobs Fri 10 1 Job Sat 11 Sun 12 Mon 13 Tue 14 1 Job Wed 15 1 Job …" at bounding box center [668, 451] width 1337 height 652
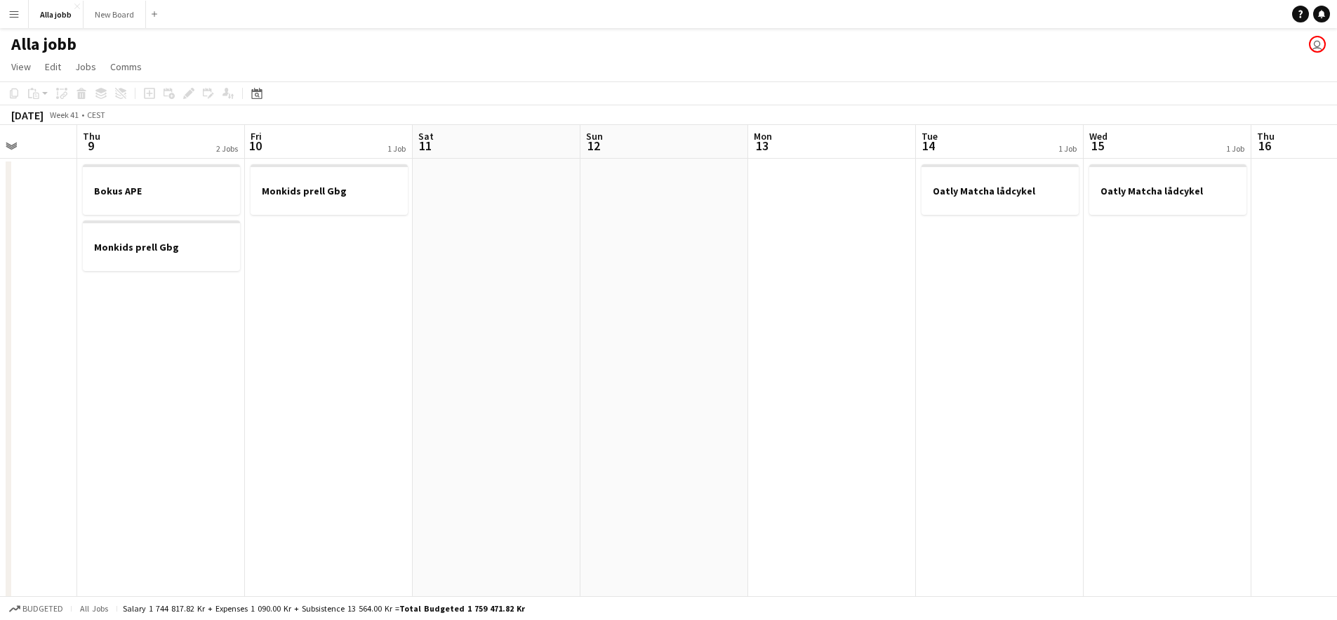
click at [722, 366] on app-date-cell at bounding box center [665, 468] width 168 height 618
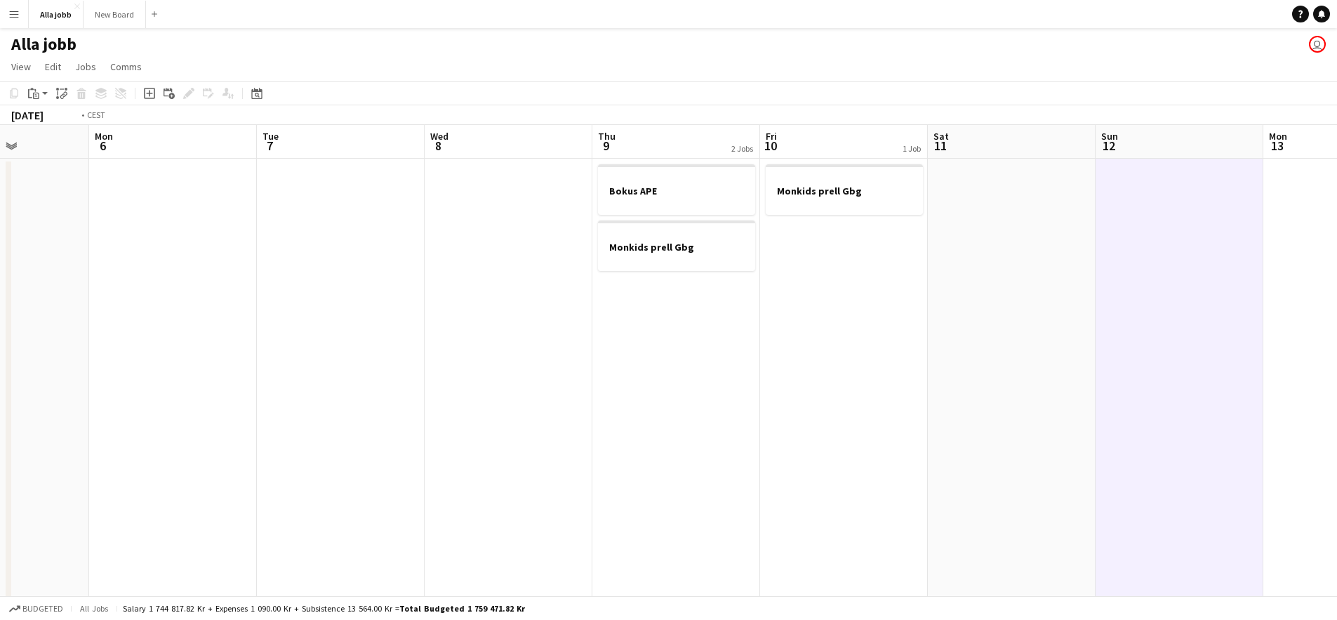
drag, startPoint x: 920, startPoint y: 332, endPoint x: 1037, endPoint y: 333, distance: 117.2
click at [1031, 333] on app-calendar-viewport "Sat 4 Sun 5 Mon 6 Tue 7 Wed 8 Thu 9 2 Jobs Fri 10 1 Job Sat 11 Sun 12 Mon 13 Tu…" at bounding box center [668, 451] width 1337 height 652
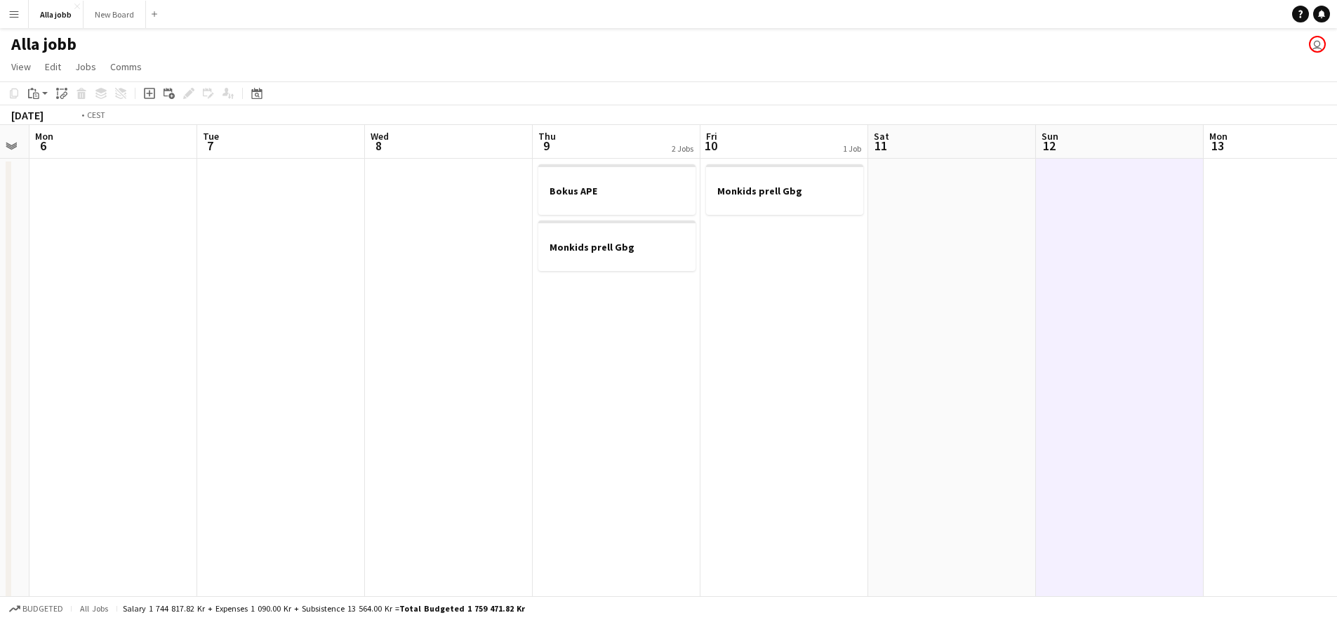
drag, startPoint x: 535, startPoint y: 336, endPoint x: 509, endPoint y: 331, distance: 26.3
click at [510, 332] on app-calendar-viewport "Fri 3 1 Job Sat 4 Sun 5 Mon 6 Tue 7 Wed 8 Thu 9 2 Jobs Fri 10 1 Job Sat 11 Sun …" at bounding box center [668, 451] width 1337 height 652
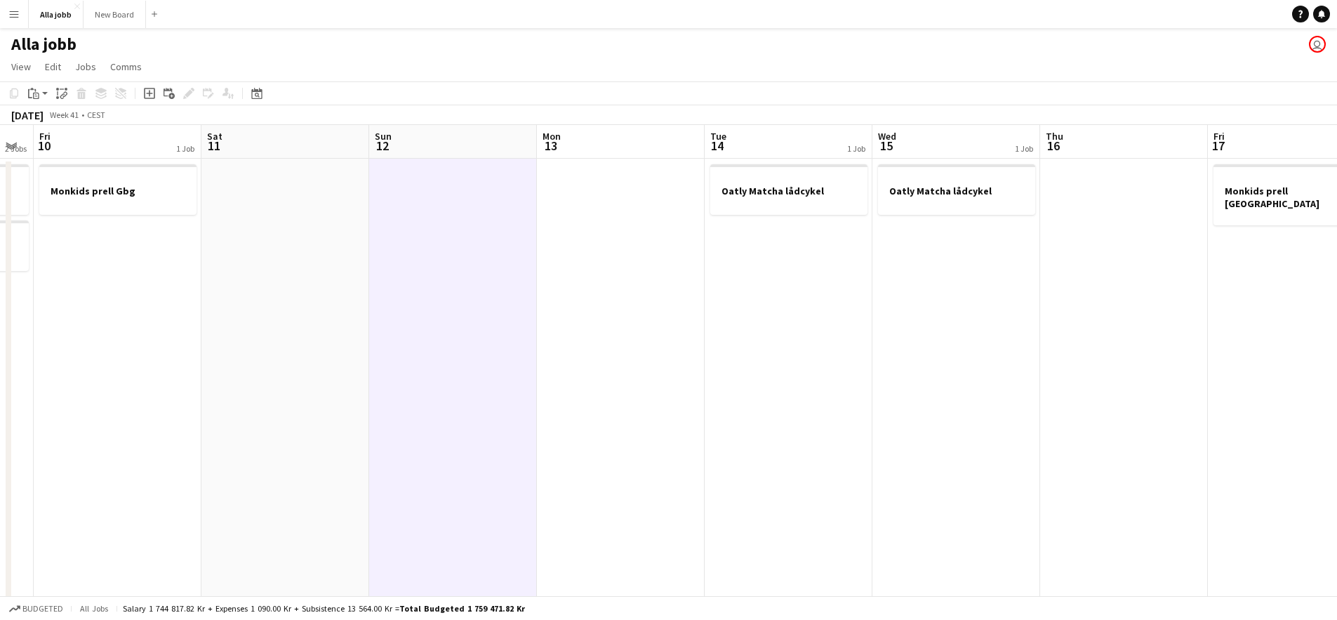
drag, startPoint x: 881, startPoint y: 301, endPoint x: 796, endPoint y: 277, distance: 88.2
click at [728, 289] on app-calendar-viewport "Tue 7 Wed 8 Thu 9 2 Jobs Fri 10 1 Job Sat 11 Sun 12 Mon 13 Tue 14 1 Job Wed 15 …" at bounding box center [668, 451] width 1337 height 652
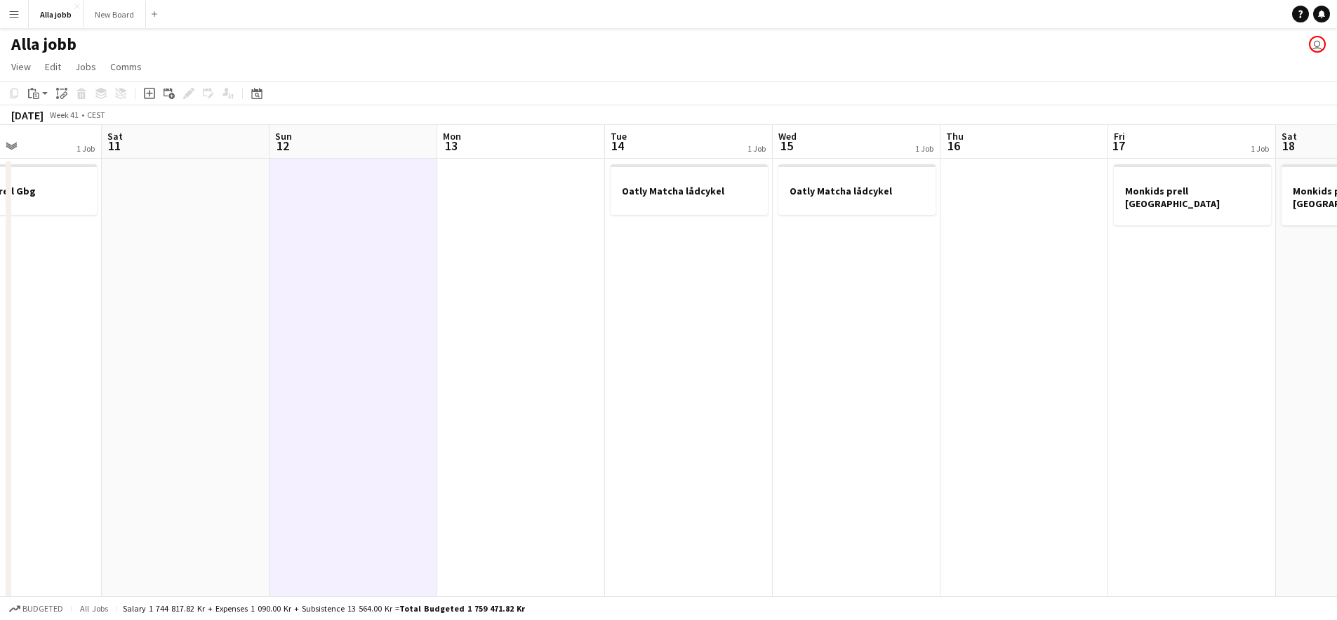
drag, startPoint x: 1021, startPoint y: 297, endPoint x: 740, endPoint y: 310, distance: 281.1
click at [807, 310] on app-calendar-viewport "Wed 8 Thu 9 2 Jobs Fri 10 1 Job Sat 11 Sun 12 Mon 13 Tue 14 1 Job Wed 15 1 Job …" at bounding box center [668, 451] width 1337 height 652
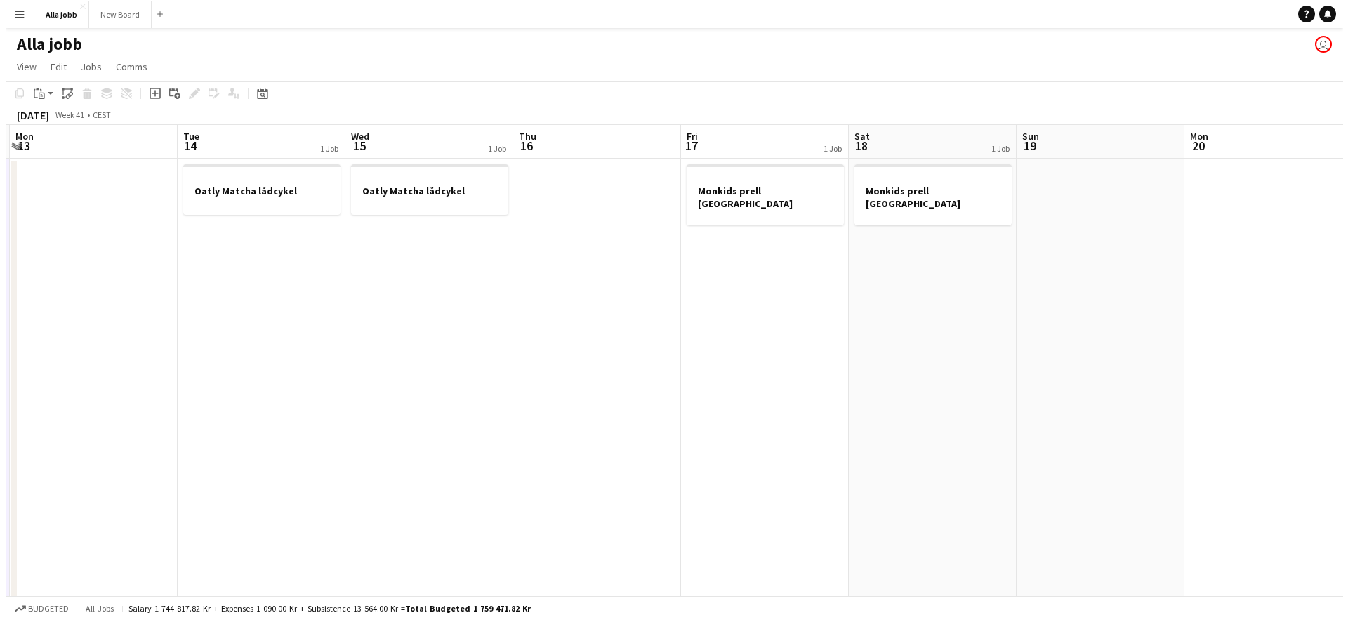
scroll to position [0, 399]
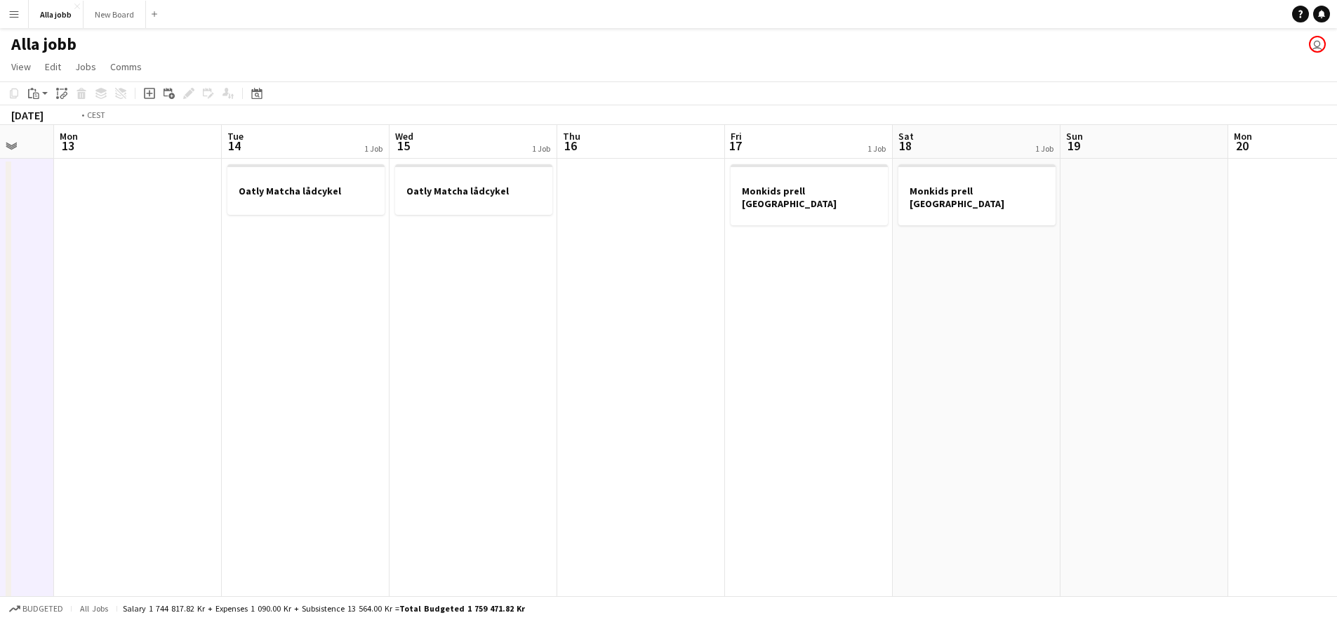
drag, startPoint x: 949, startPoint y: 314, endPoint x: 735, endPoint y: 307, distance: 214.2
click at [736, 307] on app-calendar-viewport "Fri 10 1 Job Sat 11 Sun 12 Mon 13 Tue 14 1 Job Wed 15 1 Job Thu 16 Fri 17 1 Job…" at bounding box center [668, 451] width 1337 height 652
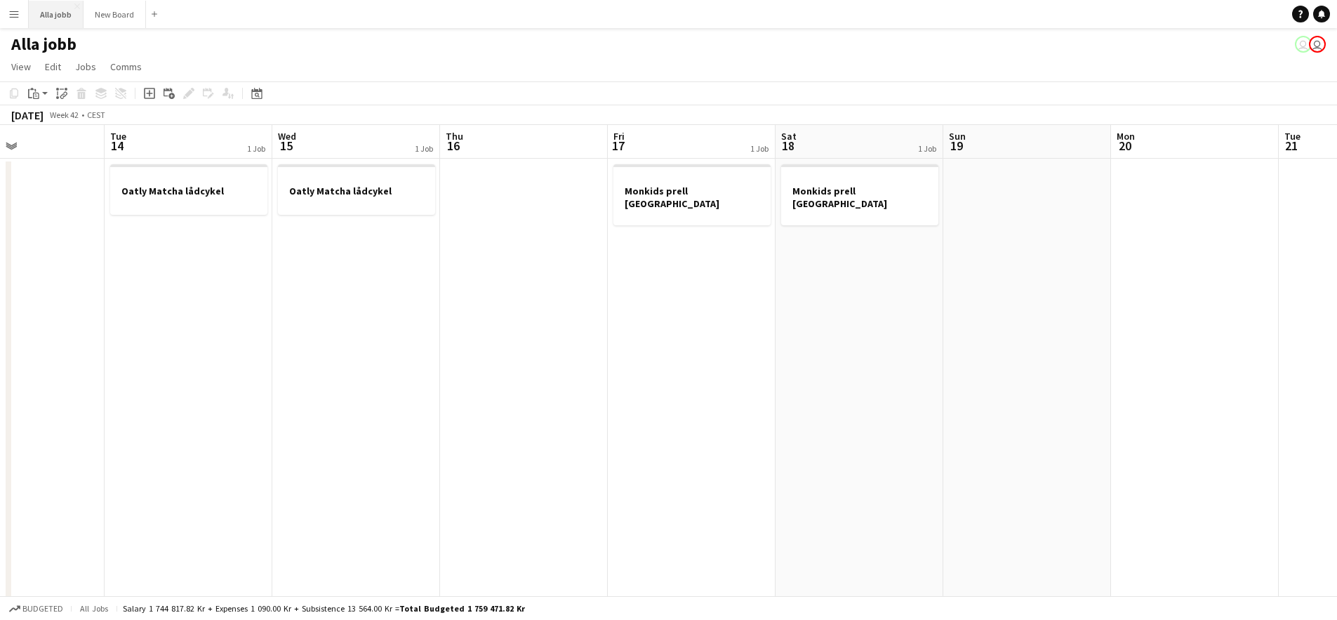
click at [44, 19] on button "Alla jobb Close" at bounding box center [56, 14] width 55 height 27
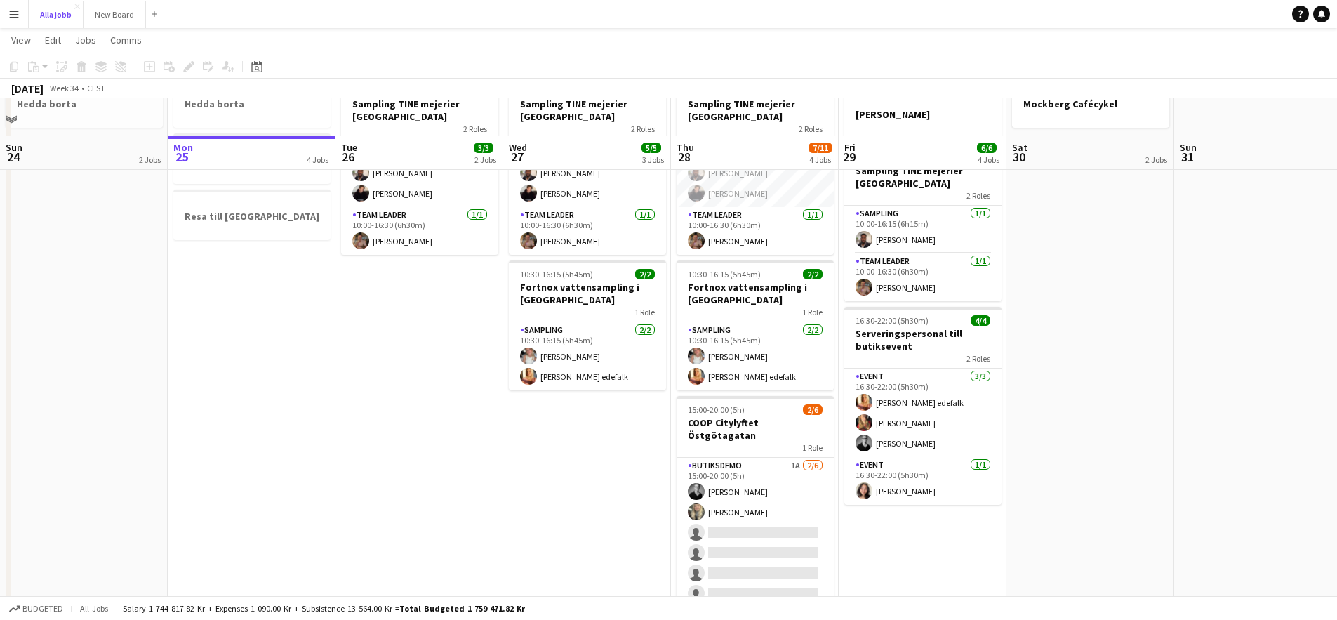
scroll to position [180, 0]
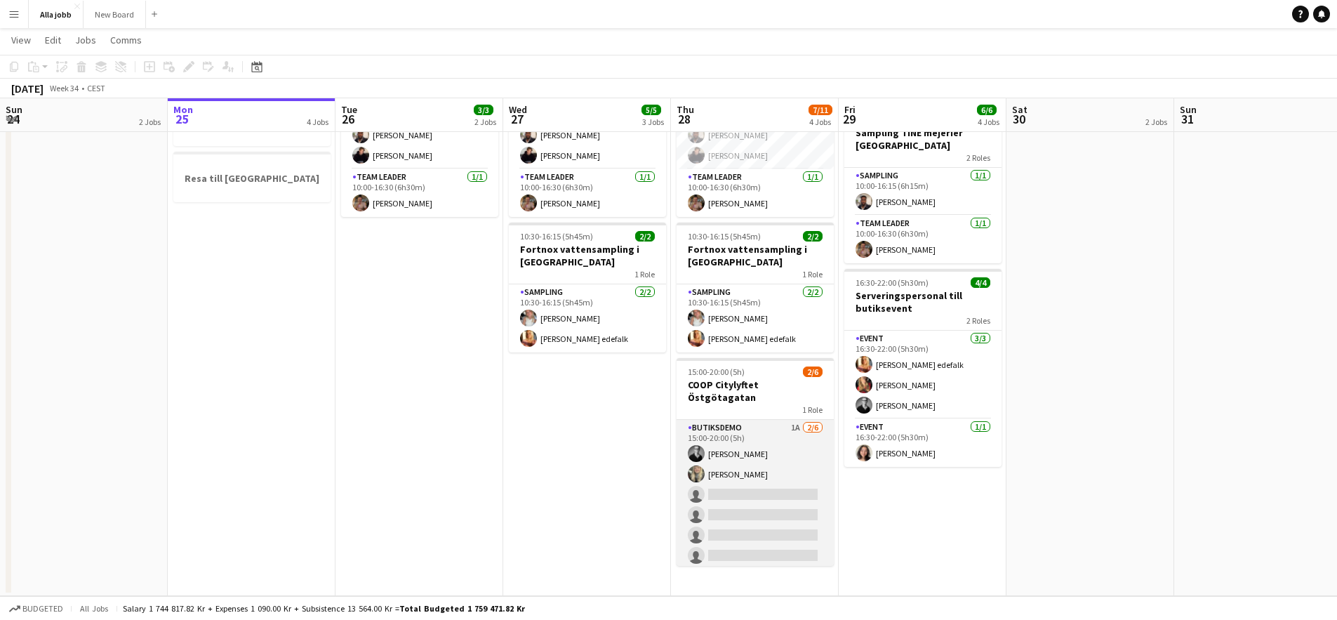
click at [786, 458] on app-card-role "Butiksdemo 1A [DATE] 15:00-20:00 (5h) [PERSON_NAME] [PERSON_NAME] single-neutra…" at bounding box center [755, 495] width 157 height 150
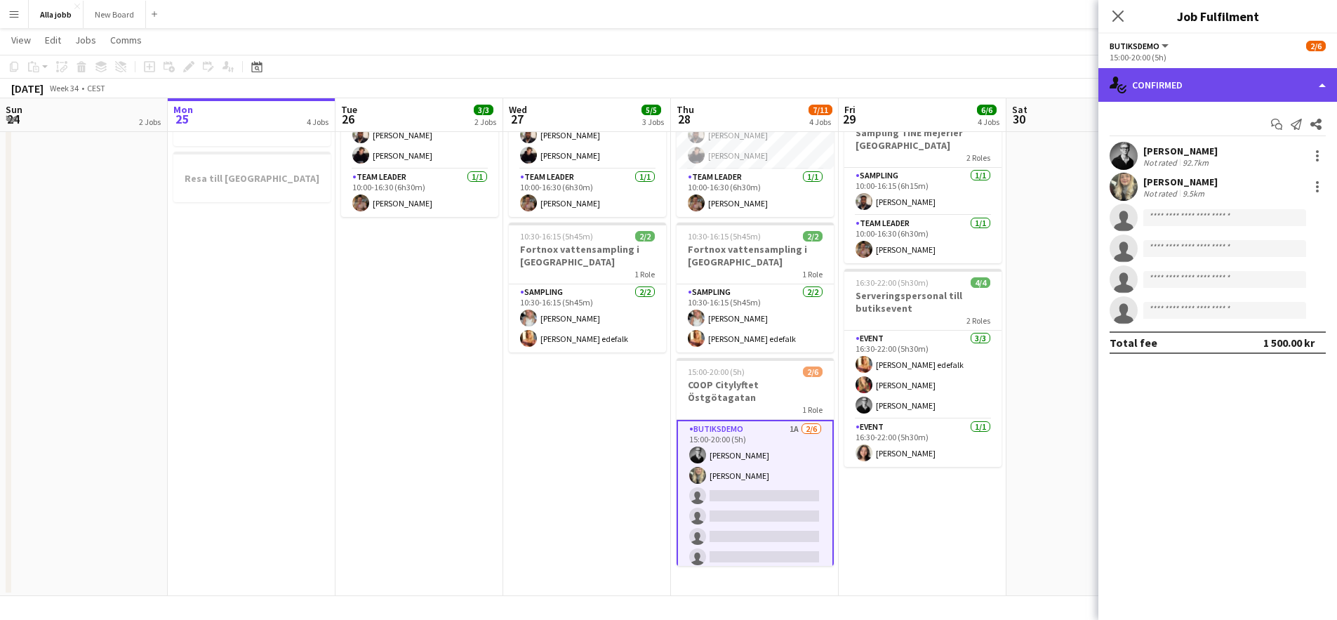
click at [1031, 92] on div "single-neutral-actions-check-2 Confirmed" at bounding box center [1218, 85] width 239 height 34
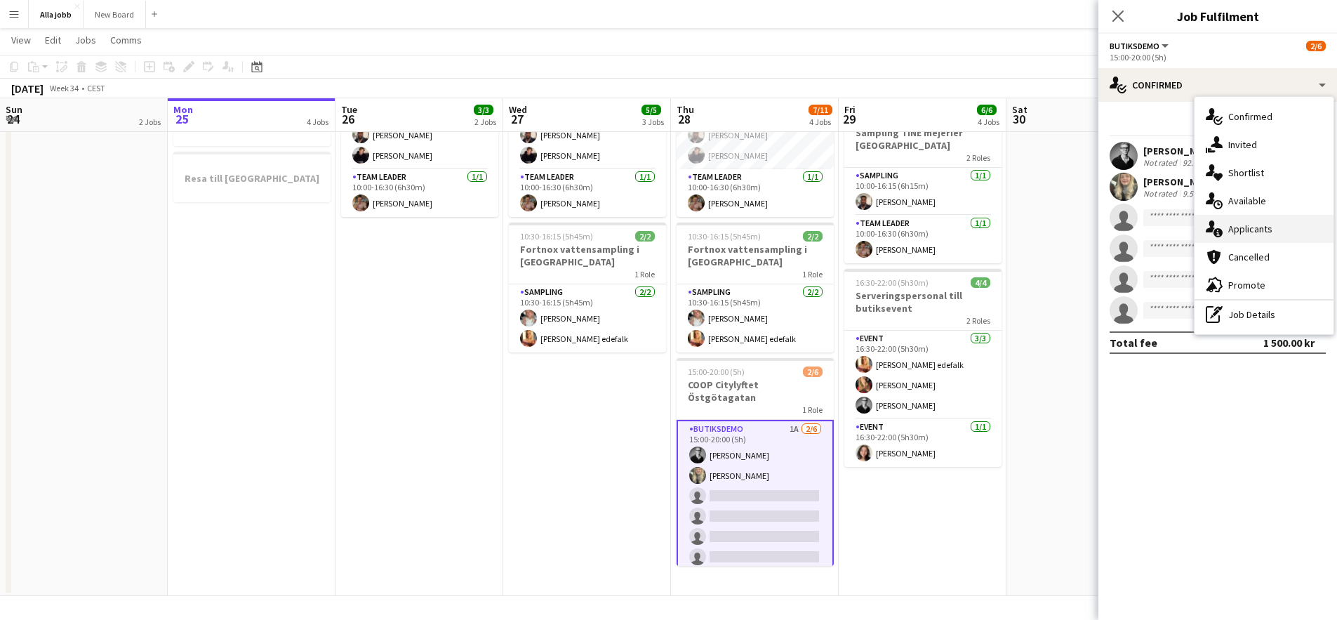
click at [1031, 220] on div "single-neutral-actions-information Applicants" at bounding box center [1264, 229] width 139 height 28
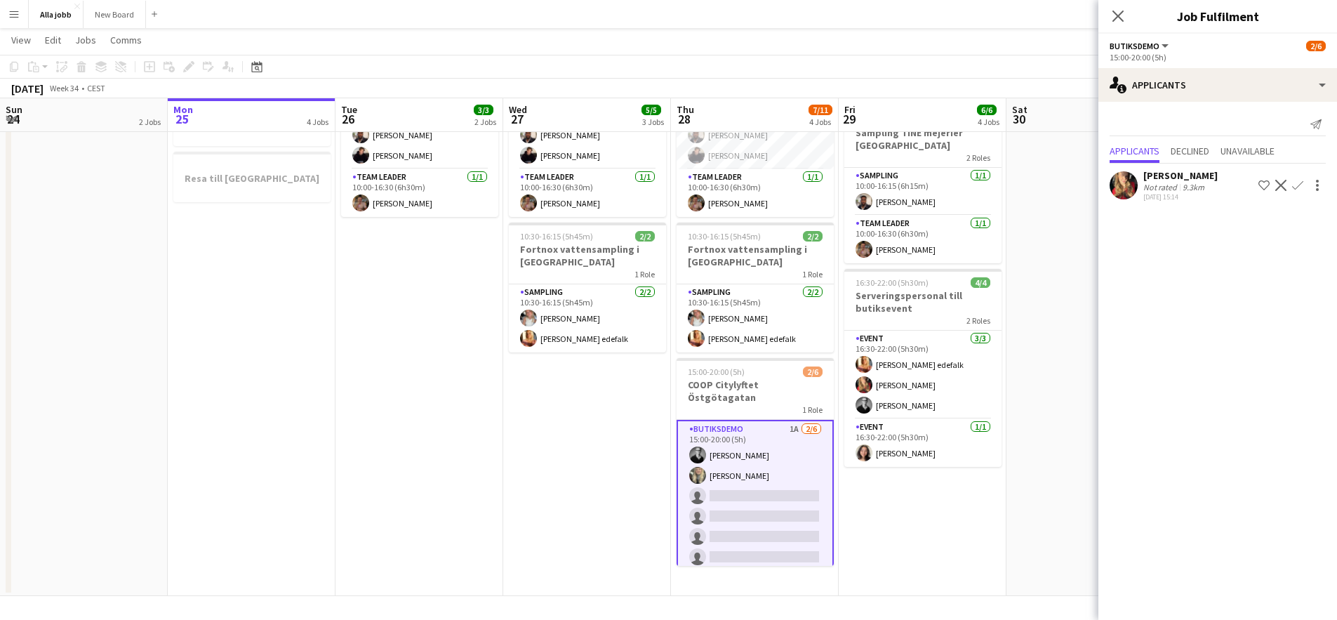
click at [1031, 187] on app-icon "Confirm" at bounding box center [1297, 185] width 11 height 11
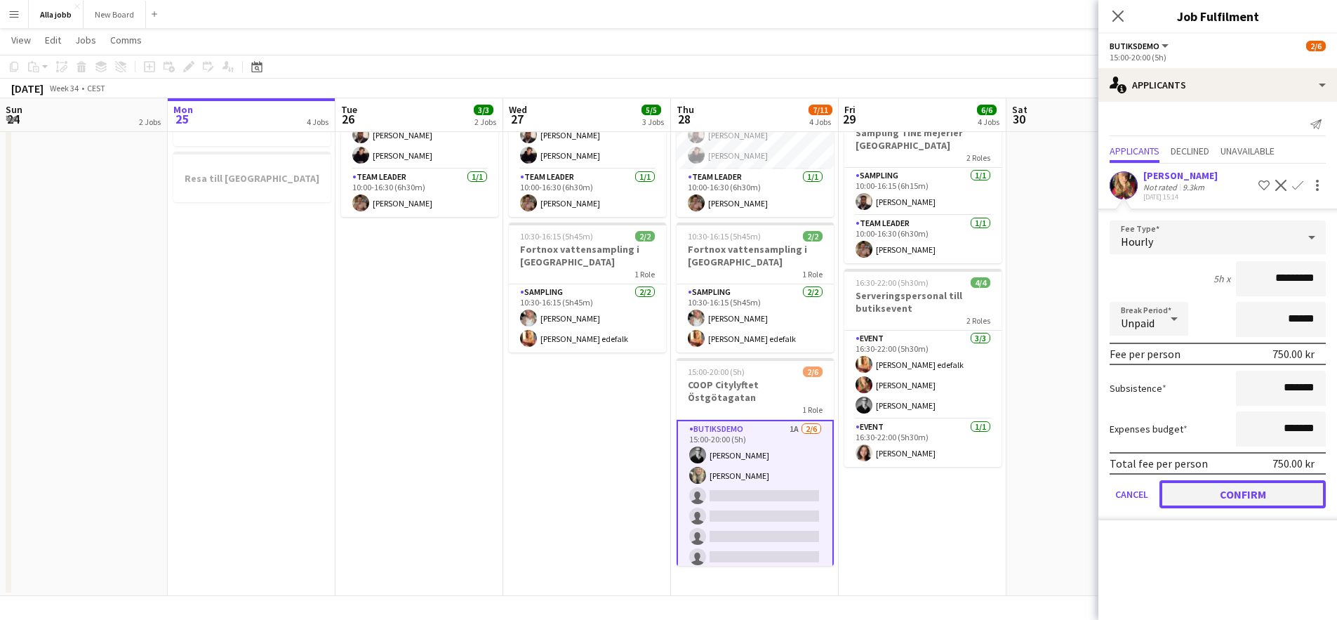
click at [1031, 487] on button "Confirm" at bounding box center [1243, 494] width 166 height 28
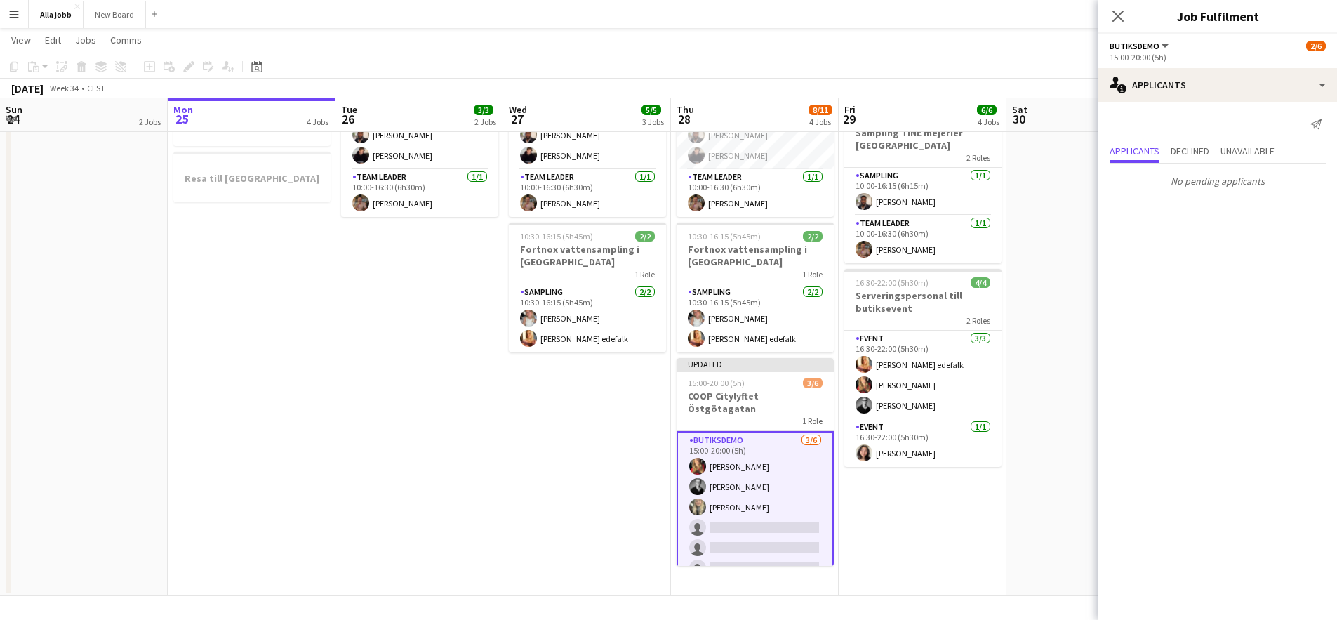
click at [1031, 257] on app-date-cell "Bagel Bar KICKS Globen Mockberg Cafécykel" at bounding box center [1091, 287] width 168 height 618
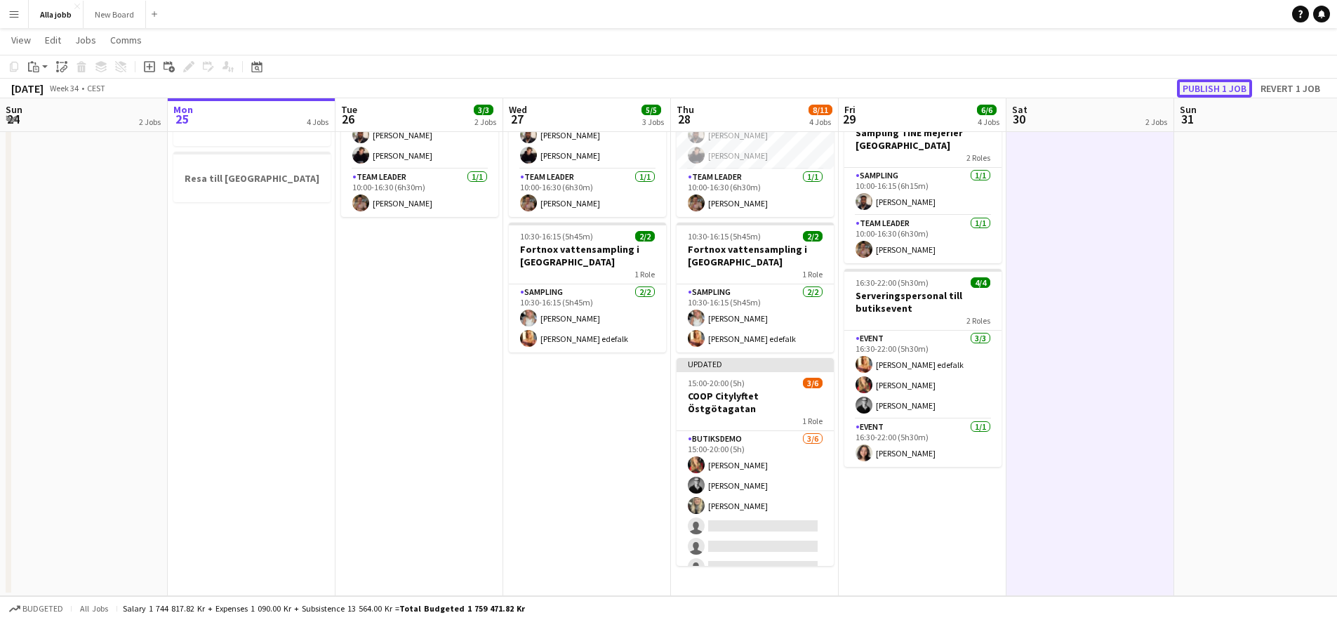
click at [1031, 88] on button "Publish 1 job" at bounding box center [1214, 88] width 75 height 18
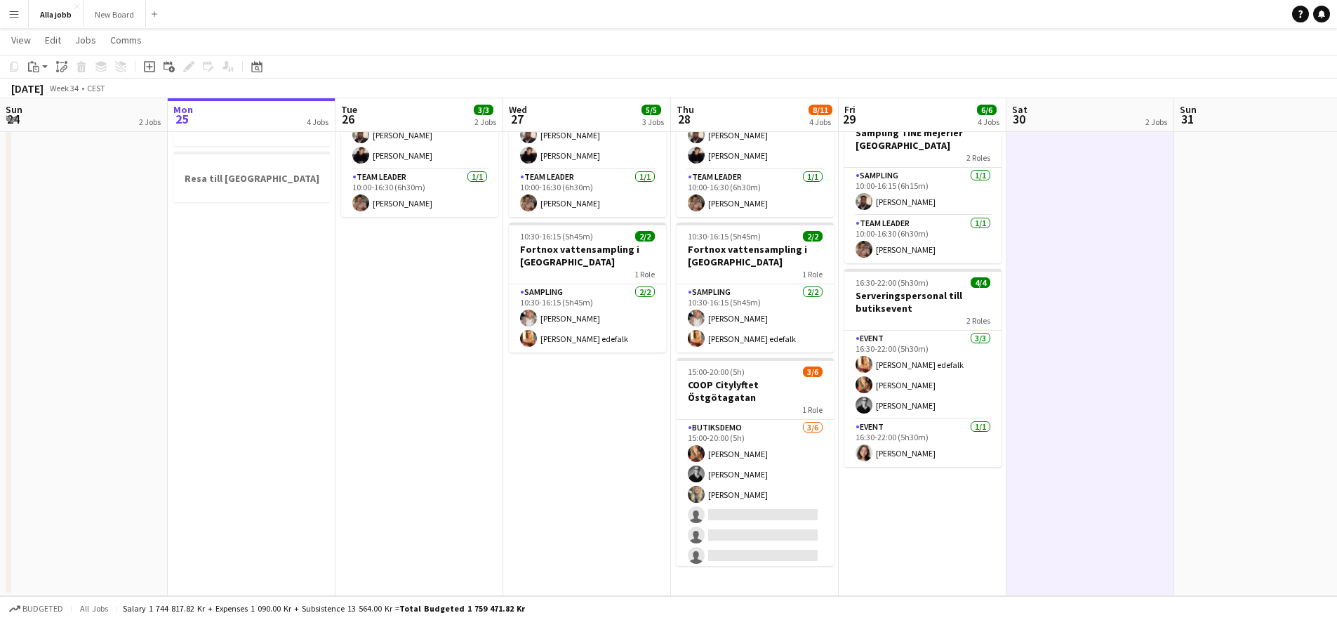
click at [1031, 325] on app-calendar-viewport "Fri 22 1 Job Sat 23 2/2 3 Jobs Sun 24 2 Jobs Mon 25 4 Jobs Tue 26 3/3 2 Jobs We…" at bounding box center [668, 235] width 1337 height 721
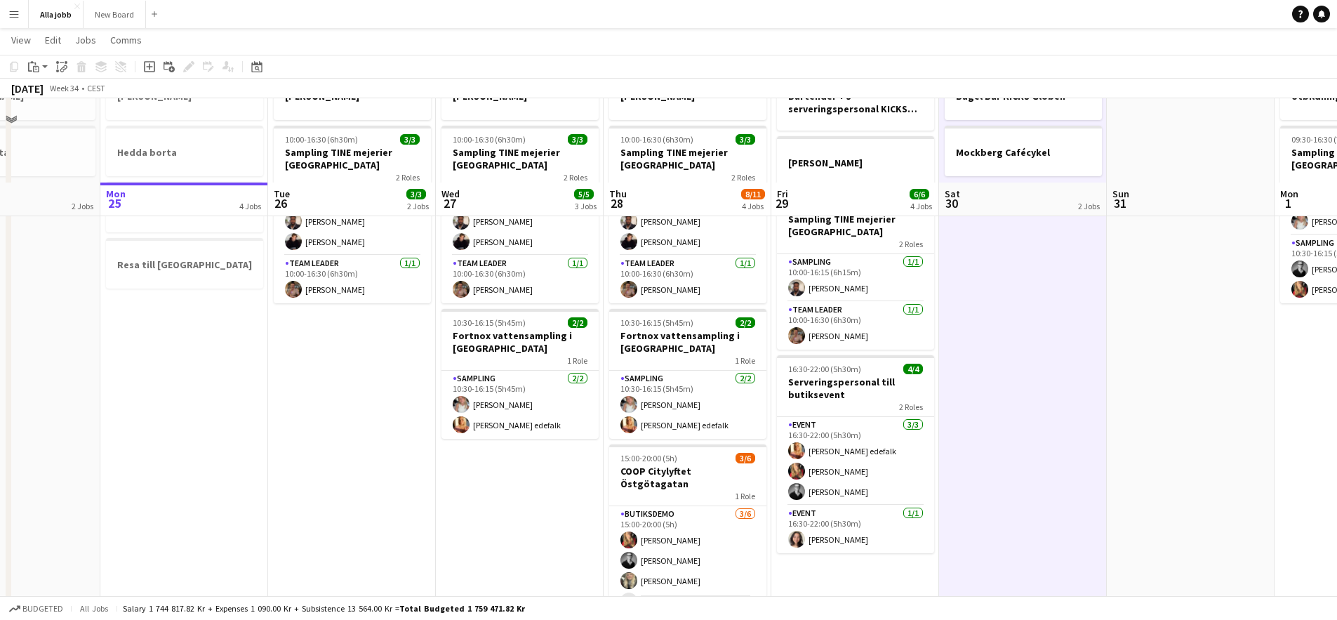
scroll to position [0, 0]
